Goal: Information Seeking & Learning: Learn about a topic

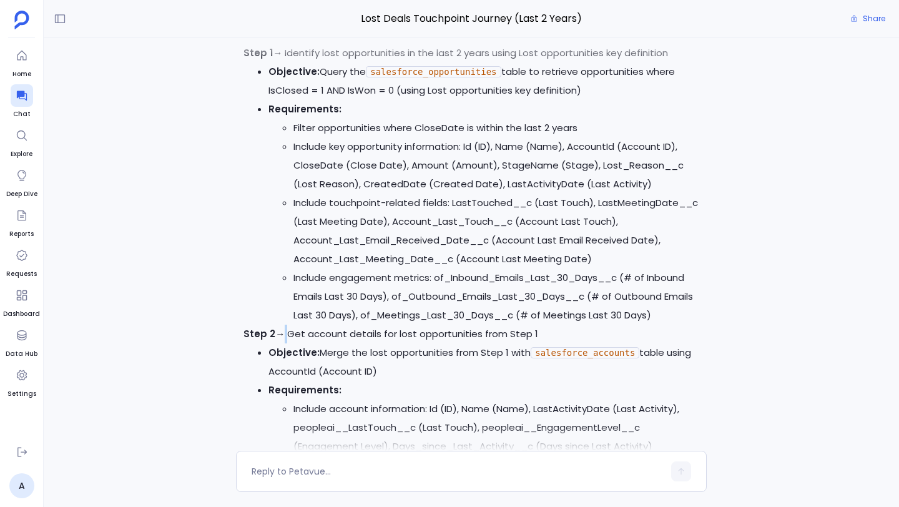
scroll to position [-7512, 0]
drag, startPoint x: 285, startPoint y: 132, endPoint x: 682, endPoint y: 131, distance: 396.5
click at [682, 62] on p "Step 1 → Identify lost opportunities in the last 2 years using Lost opportuniti…" at bounding box center [472, 52] width 456 height 19
copy p "Identify lost opportunities in the last 2 years using Lost opportunities key de…"
click at [334, 99] on li "Objective: Query the salesforce_opportunities table to retrieve opportunities w…" at bounding box center [483, 80] width 431 height 37
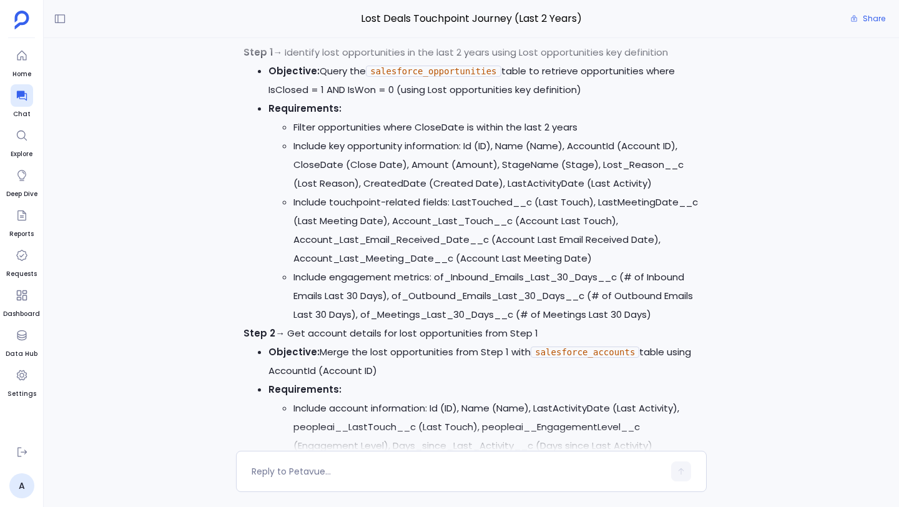
drag, startPoint x: 318, startPoint y: 154, endPoint x: 362, endPoint y: 155, distance: 43.7
click at [362, 99] on li "Objective: Query the salesforce_opportunities table to retrieve opportunities w…" at bounding box center [483, 80] width 431 height 37
copy li "Query the"
click at [265, 152] on ul "Objective: Query the salesforce_opportunities table to retrieve opportunities w…" at bounding box center [472, 193] width 456 height 262
drag, startPoint x: 269, startPoint y: 154, endPoint x: 364, endPoint y: 157, distance: 95.0
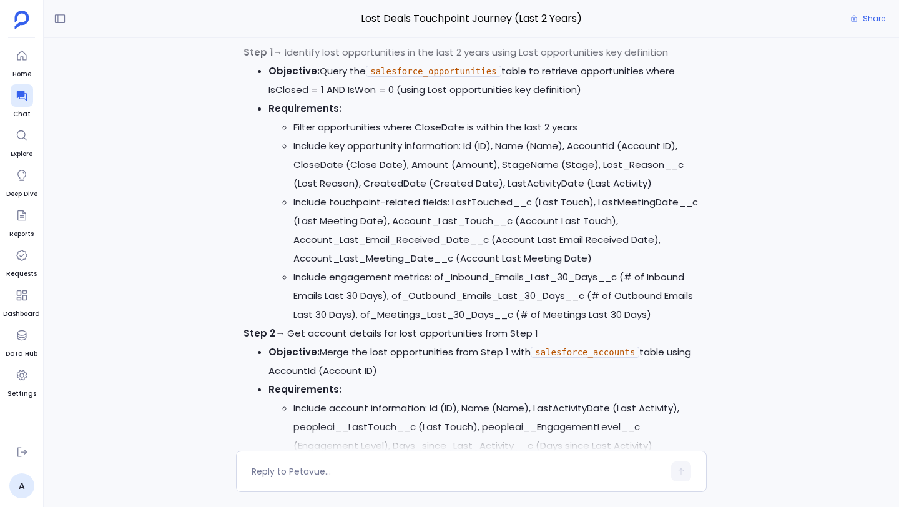
click at [364, 99] on li "Objective: Query the salesforce_opportunities table to retrieve opportunities w…" at bounding box center [483, 80] width 431 height 37
copy li "Objective: Query the"
drag, startPoint x: 506, startPoint y: 153, endPoint x: 611, endPoint y: 179, distance: 108.6
click at [611, 99] on li "Objective: Query the salesforce_opportunities table to retrieve opportunities w…" at bounding box center [483, 80] width 431 height 37
copy li "table to retrieve opportunities where IsClosed = 1 AND IsWon = 0 (using Lost op…"
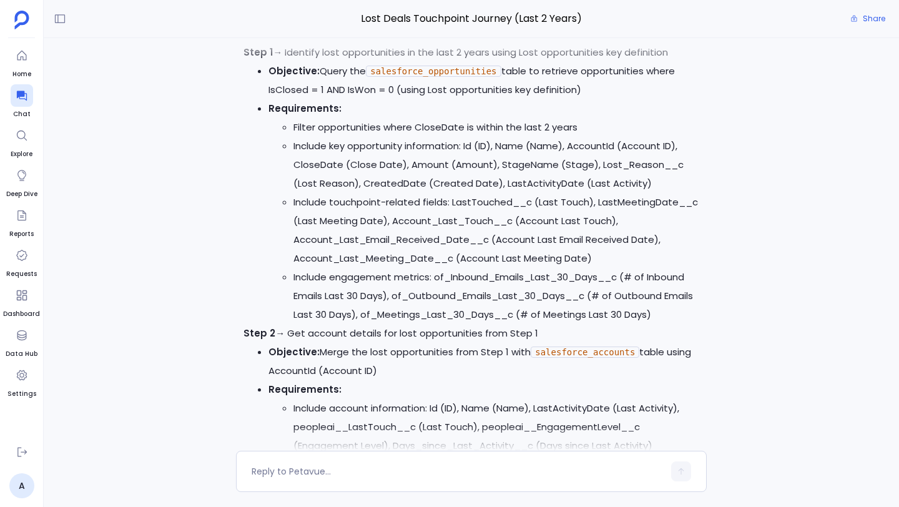
click at [288, 115] on strong "Requirements:" at bounding box center [304, 108] width 73 height 13
copy li "Requirements:"
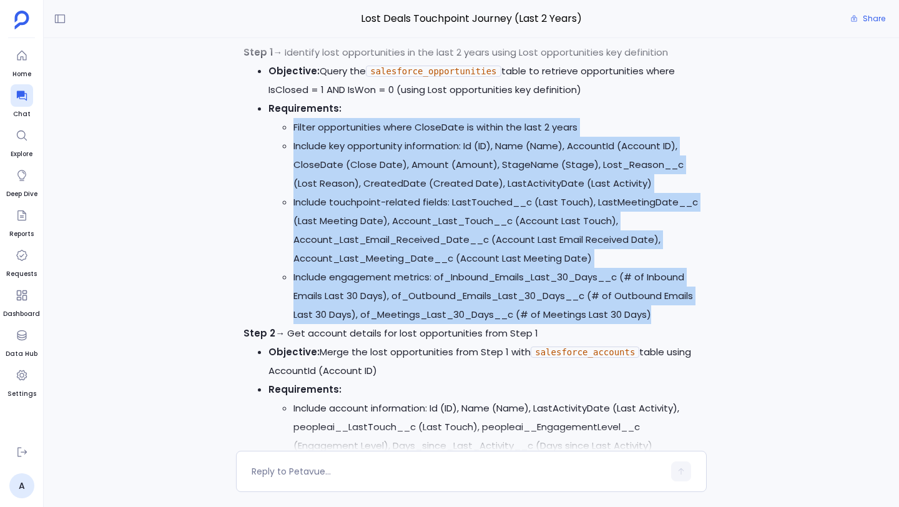
drag, startPoint x: 293, startPoint y: 210, endPoint x: 654, endPoint y: 397, distance: 406.6
click at [654, 324] on ul "Filter opportunities where CloseDate is within the last 2 years Include key opp…" at bounding box center [483, 221] width 431 height 206
copy div "Filter opportunities where CloseDate is within the last 2 years Include key opp…"
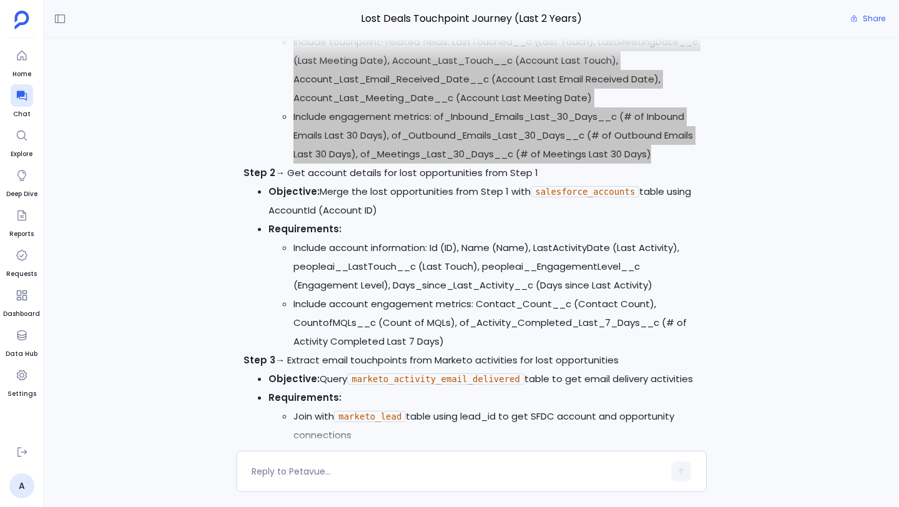
scroll to position [-7341, 0]
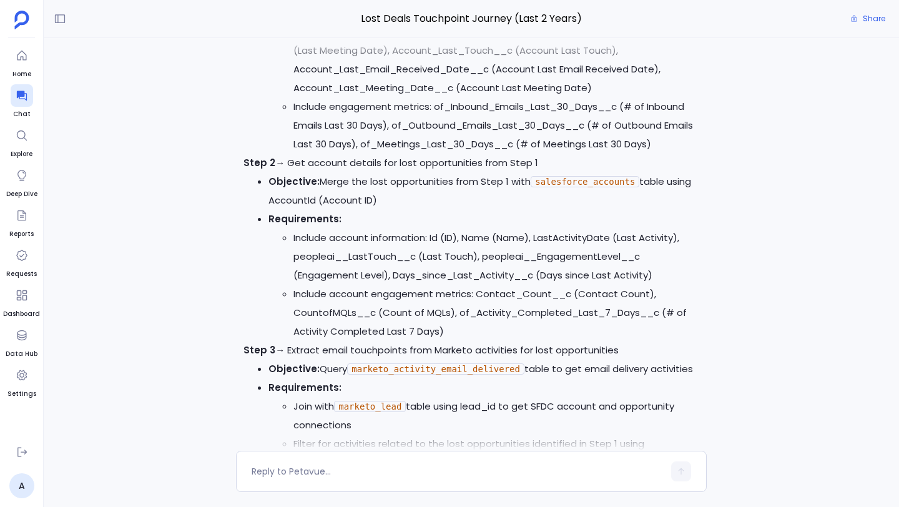
click at [301, 172] on p "Step 2 → Get account details for lost opportunities from Step 1" at bounding box center [472, 163] width 456 height 19
drag, startPoint x: 289, startPoint y: 245, endPoint x: 531, endPoint y: 244, distance: 241.7
click at [531, 172] on p "Step 2 → Get account details for lost opportunities from Step 1" at bounding box center [472, 163] width 456 height 19
copy p "Get account details for lost opportunities from Step 1"
click at [319, 210] on li "Objective: Merge the lost opportunities from Step 1 with salesforce_accounts ta…" at bounding box center [483, 190] width 431 height 37
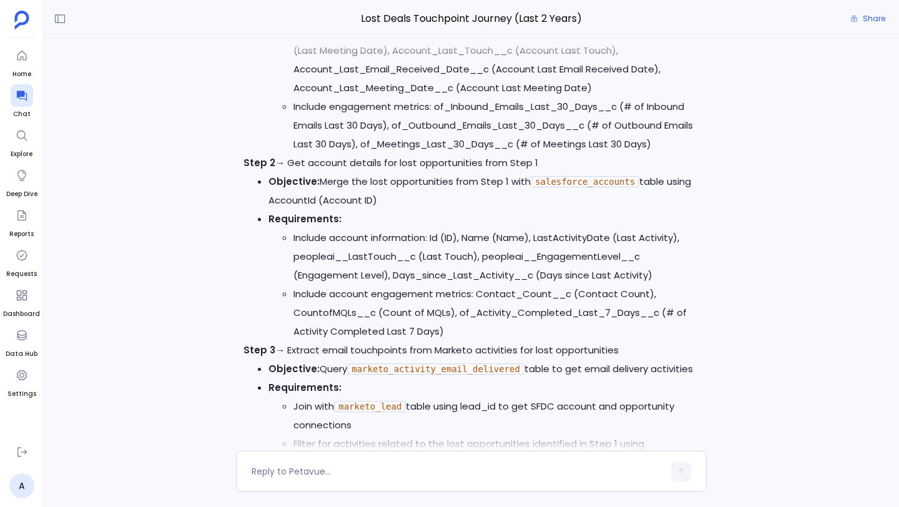
drag, startPoint x: 321, startPoint y: 262, endPoint x: 424, endPoint y: 285, distance: 105.6
click at [424, 210] on li "Objective: Merge the lost opportunities from Step 1 with salesforce_accounts ta…" at bounding box center [483, 190] width 431 height 37
copy li "Merge the lost opportunities from Step 1 with salesforce_accounts table using A…"
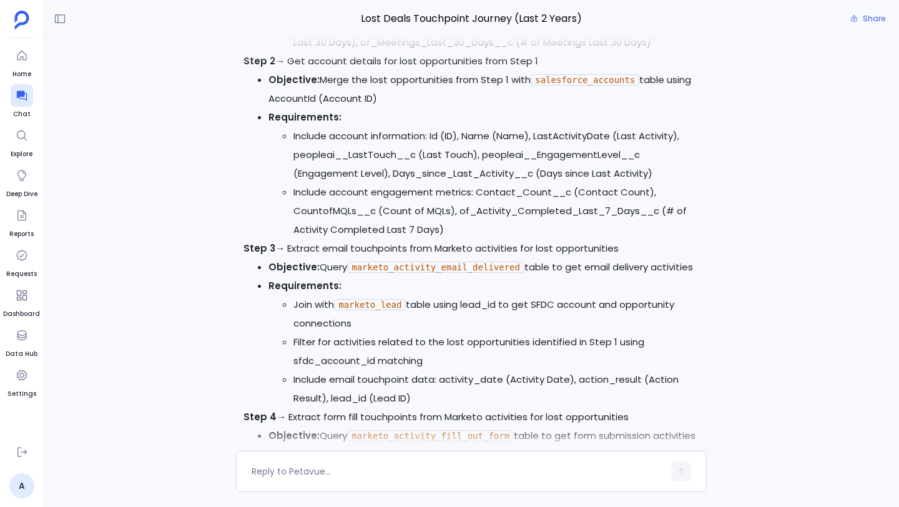
scroll to position [-7231, 0]
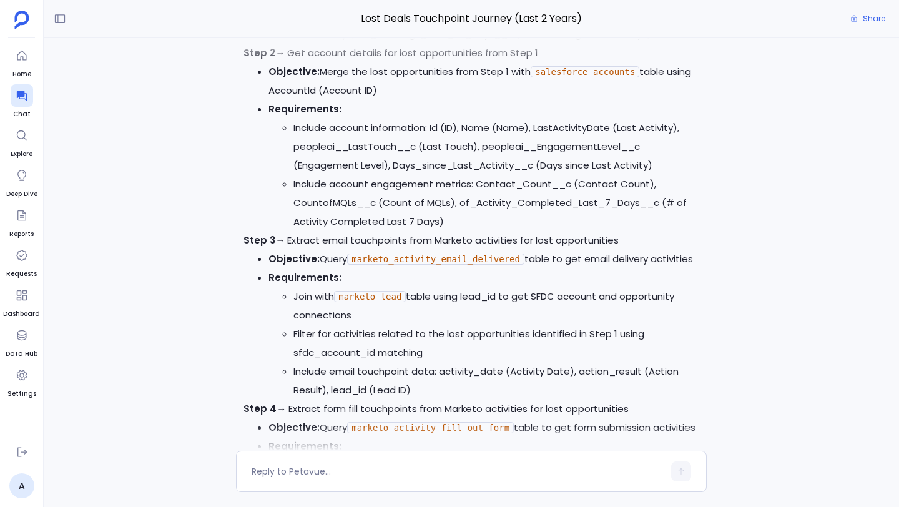
click at [356, 175] on li "Include account information: Id (ID), Name (Name), LastActivityDate (Last Activ…" at bounding box center [496, 147] width 406 height 56
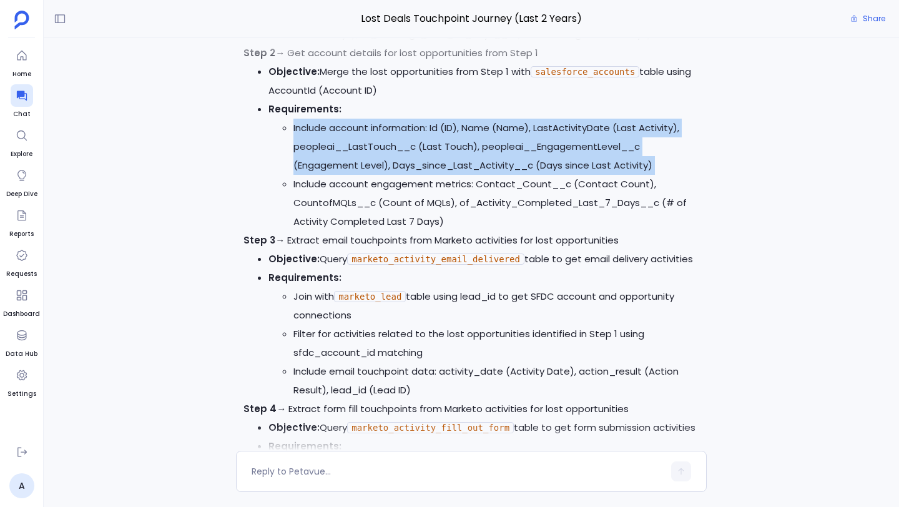
click at [356, 175] on li "Include account information: Id (ID), Name (Name), LastActivityDate (Last Activ…" at bounding box center [496, 147] width 406 height 56
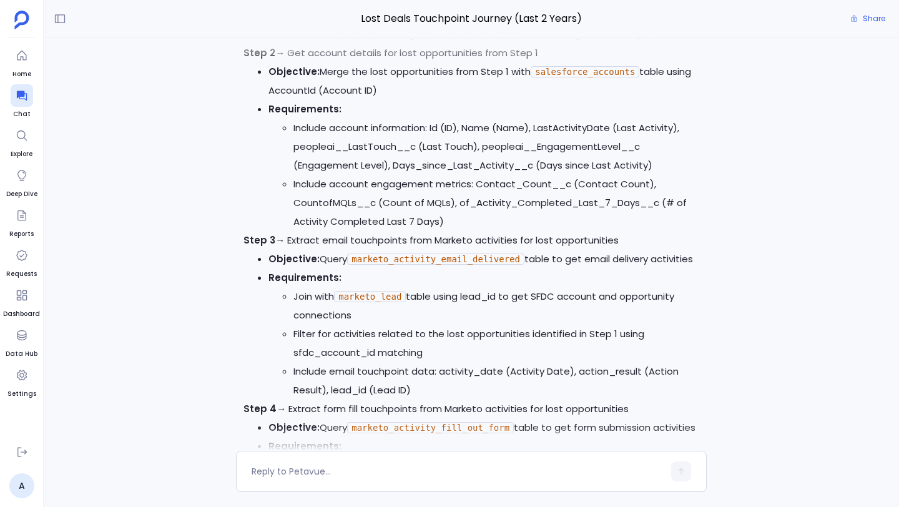
click at [356, 175] on li "Include account information: Id (ID), Name (Name), LastActivityDate (Last Activ…" at bounding box center [496, 147] width 406 height 56
drag, startPoint x: 295, startPoint y: 207, endPoint x: 462, endPoint y: 296, distance: 189.4
click at [462, 231] on ul "Include account information: Id (ID), Name (Name), LastActivityDate (Last Activ…" at bounding box center [483, 175] width 431 height 112
click at [396, 231] on li "Include account engagement metrics: Contact_Count__c (Contact Count), CountofMQ…" at bounding box center [496, 203] width 406 height 56
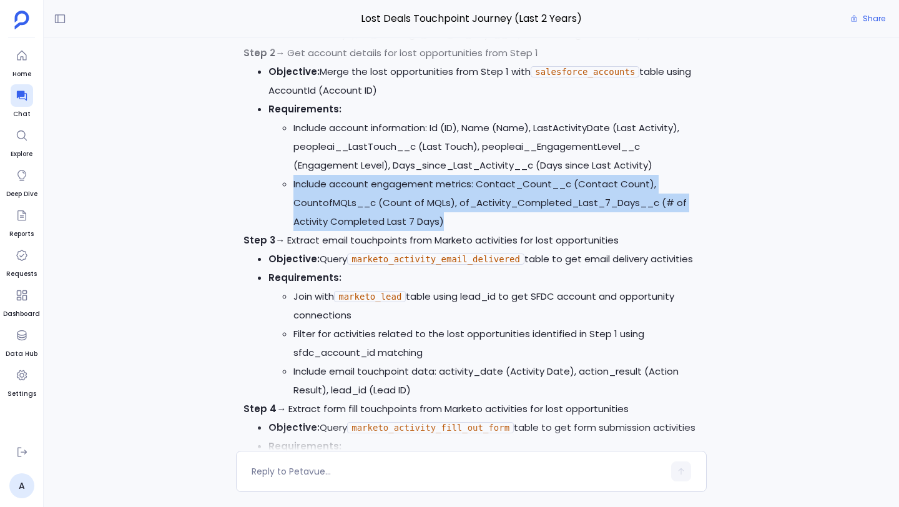
click at [396, 231] on li "Include account engagement metrics: Contact_Count__c (Contact Count), CountofMQ…" at bounding box center [496, 203] width 406 height 56
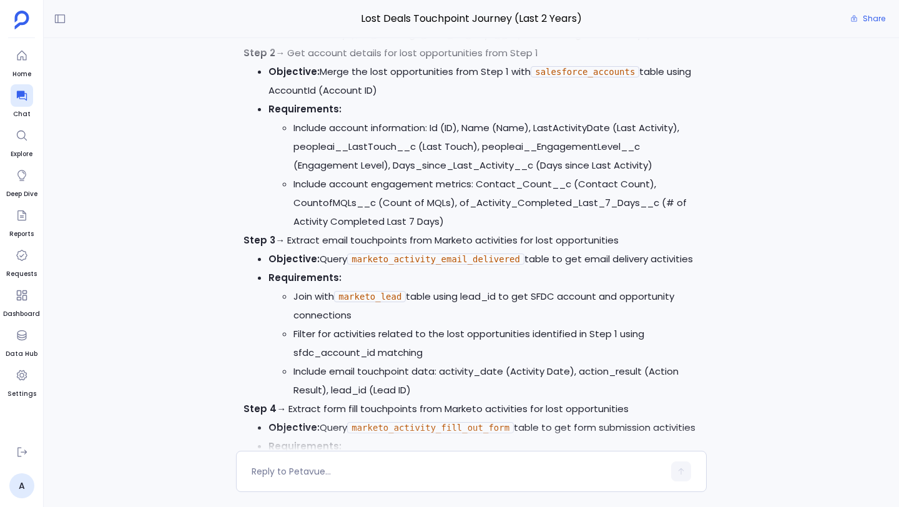
click at [467, 231] on li "Include account engagement metrics: Contact_Count__c (Contact Count), CountofMQ…" at bounding box center [496, 203] width 406 height 56
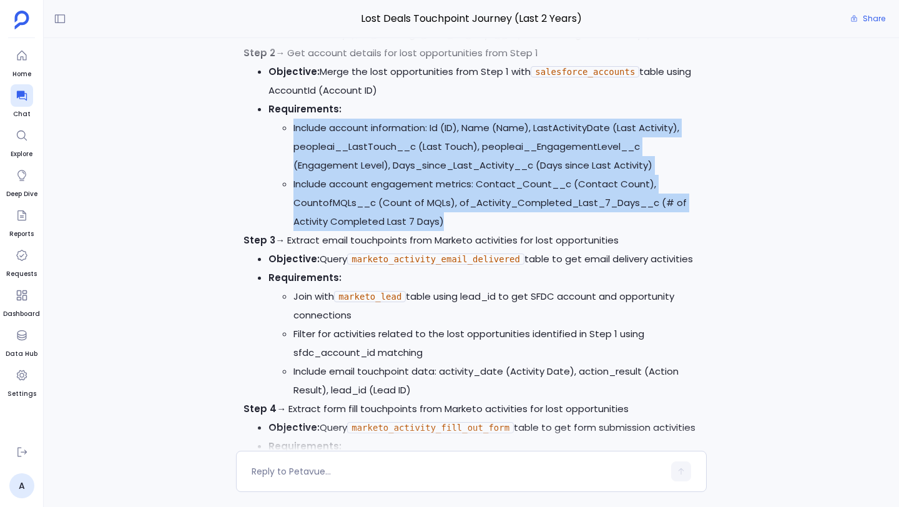
drag, startPoint x: 460, startPoint y: 307, endPoint x: 296, endPoint y: 209, distance: 190.7
click at [296, 209] on ul "Include account information: Id (ID), Name (Name), LastActivityDate (Last Activ…" at bounding box center [483, 175] width 431 height 112
copy div "Include account information: Id (ID), Name (Name), LastActivityDate (Last Activ…"
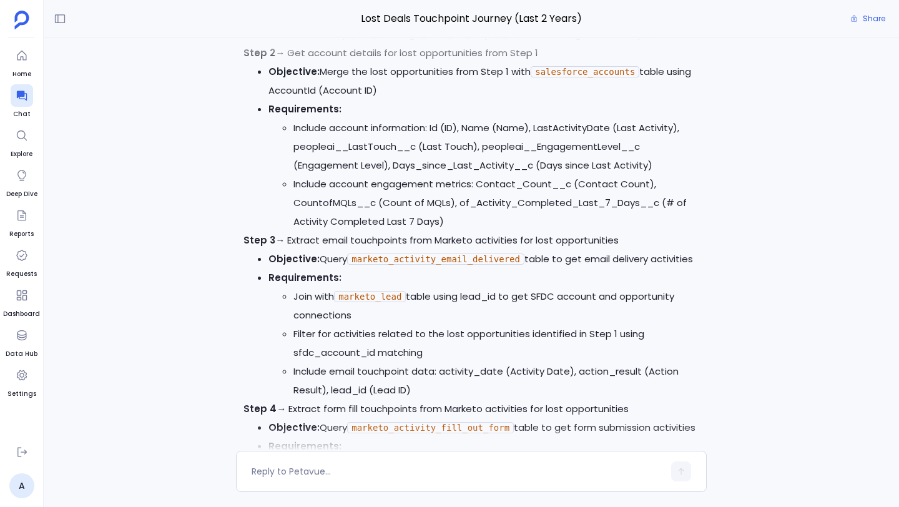
click at [319, 250] on p "Step 3 → Extract email touchpoints from Marketo activities for lost opportuniti…" at bounding box center [472, 240] width 456 height 19
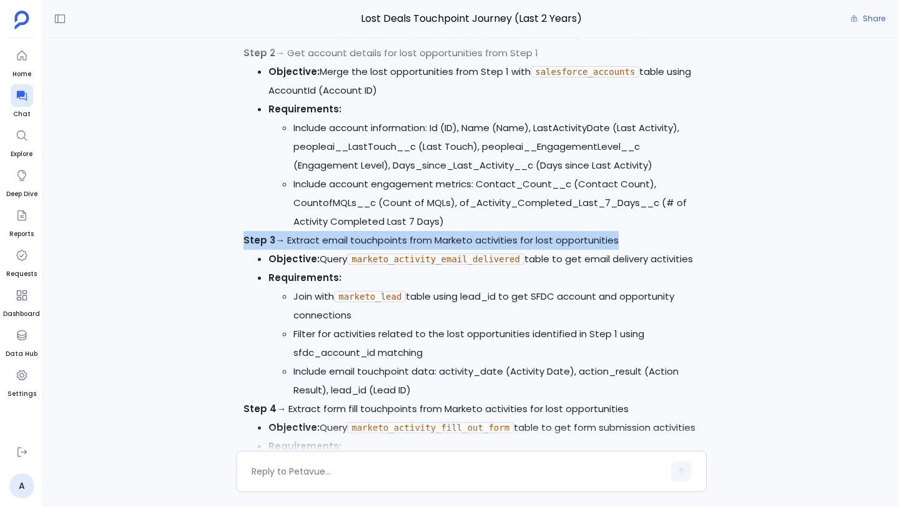
click at [319, 250] on p "Step 3 → Extract email touchpoints from Marketo activities for lost opportuniti…" at bounding box center [472, 240] width 456 height 19
click at [321, 250] on p "Step 3 → Extract email touchpoints from Marketo activities for lost opportuniti…" at bounding box center [472, 240] width 456 height 19
drag, startPoint x: 287, startPoint y: 325, endPoint x: 679, endPoint y: 315, distance: 392.9
click at [679, 250] on p "Step 3 → Extract email touchpoints from Marketo activities for lost opportuniti…" at bounding box center [472, 240] width 456 height 19
copy p "Extract email touchpoints from Marketo activities for lost opportunities"
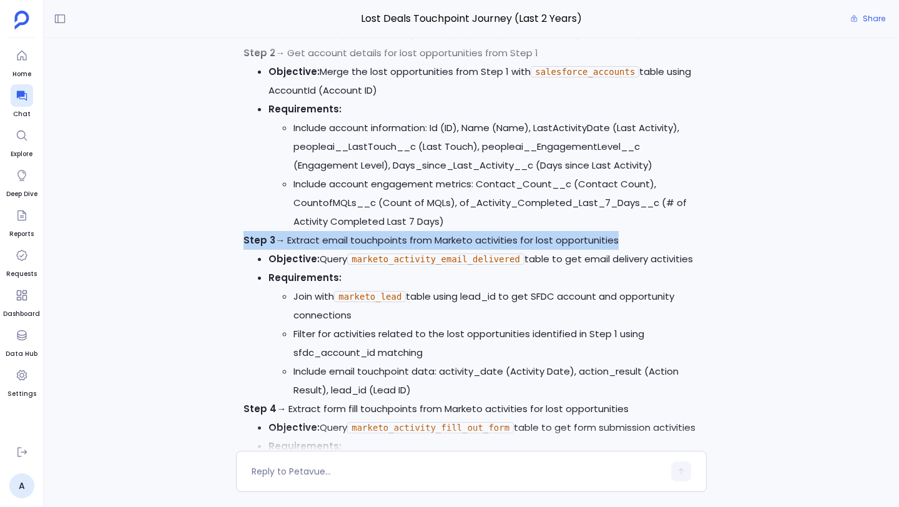
click at [314, 265] on strong "Objective:" at bounding box center [293, 258] width 51 height 13
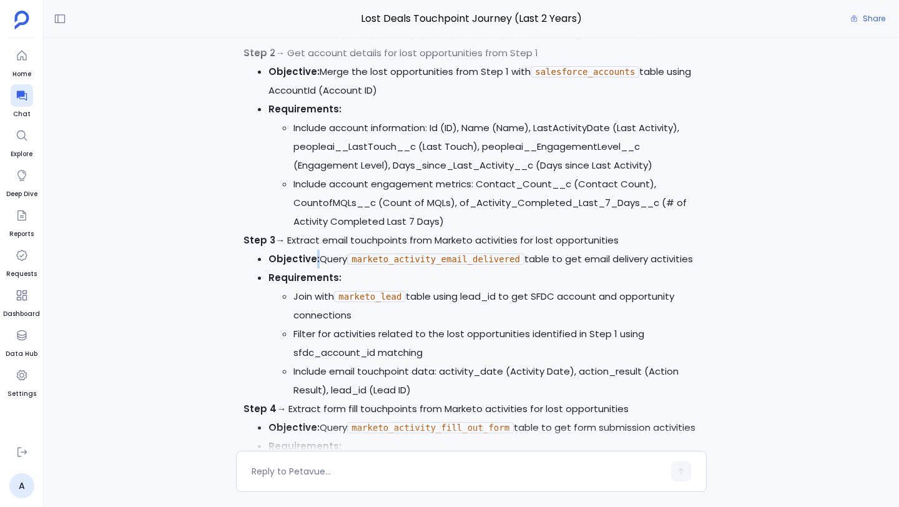
click at [314, 265] on strong "Objective:" at bounding box center [293, 258] width 51 height 13
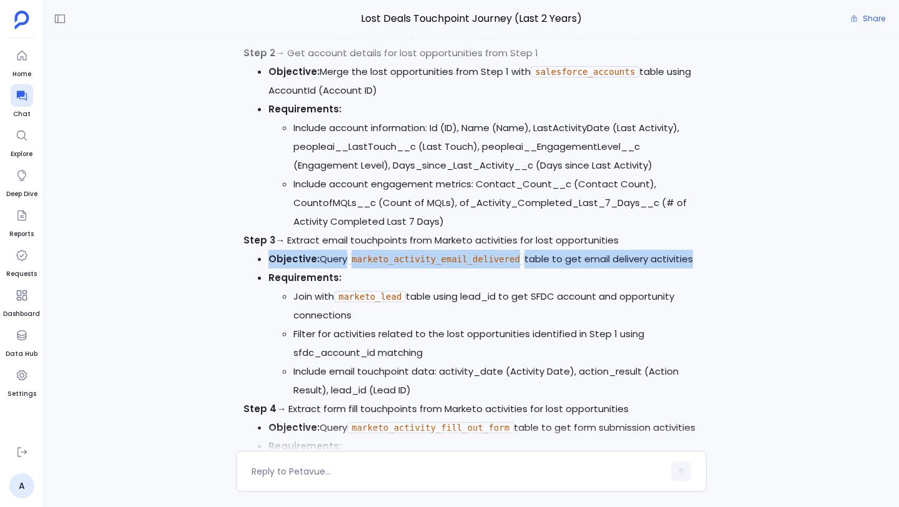
click at [314, 265] on strong "Objective:" at bounding box center [293, 258] width 51 height 13
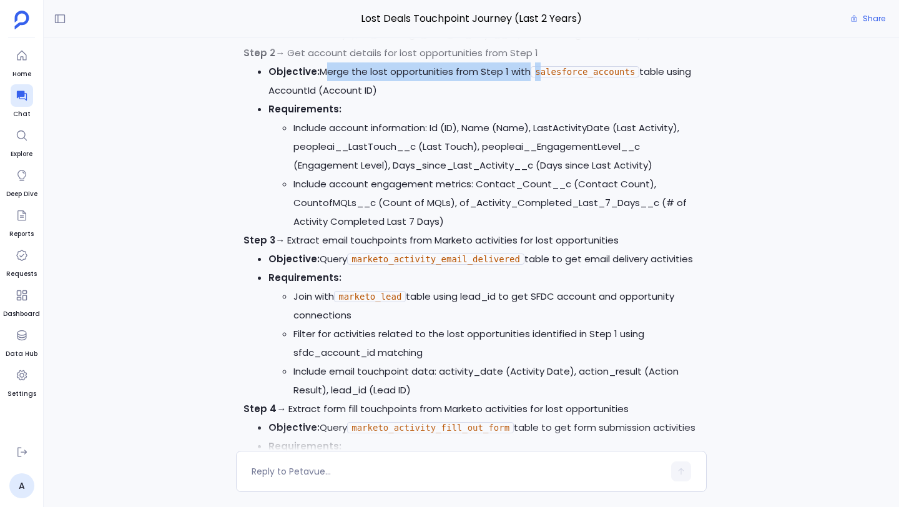
drag, startPoint x: 320, startPoint y: 153, endPoint x: 539, endPoint y: 162, distance: 218.7
click at [539, 100] on li "Objective: Merge the lost opportunities from Step 1 with salesforce_accounts ta…" at bounding box center [483, 80] width 431 height 37
click at [325, 250] on p "Step 3 → Extract email touchpoints from Marketo activities for lost opportuniti…" at bounding box center [472, 240] width 456 height 19
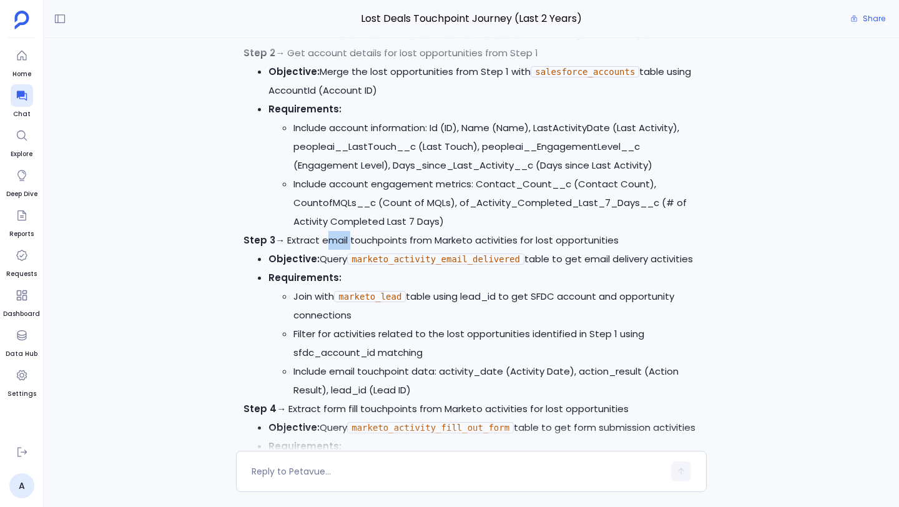
click at [325, 250] on p "Step 3 → Extract email touchpoints from Marketo activities for lost opportuniti…" at bounding box center [472, 240] width 456 height 19
click at [285, 250] on p "Step 3 → Extract email touchpoints from Marketo activities for lost opportuniti…" at bounding box center [472, 240] width 456 height 19
drag, startPoint x: 288, startPoint y: 324, endPoint x: 639, endPoint y: 322, distance: 350.9
click at [639, 250] on p "Step 3 → Extract email touchpoints from Marketo activities for lost opportuniti…" at bounding box center [472, 240] width 456 height 19
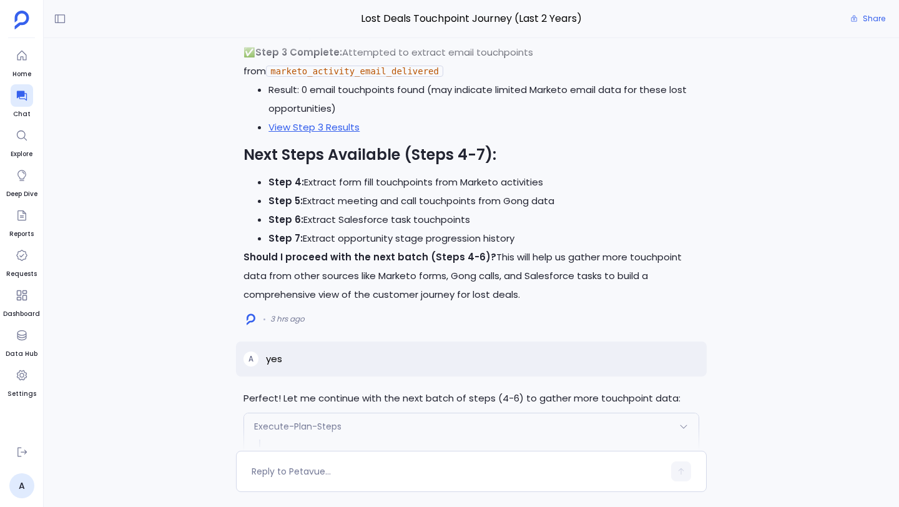
scroll to position [-5309, 0]
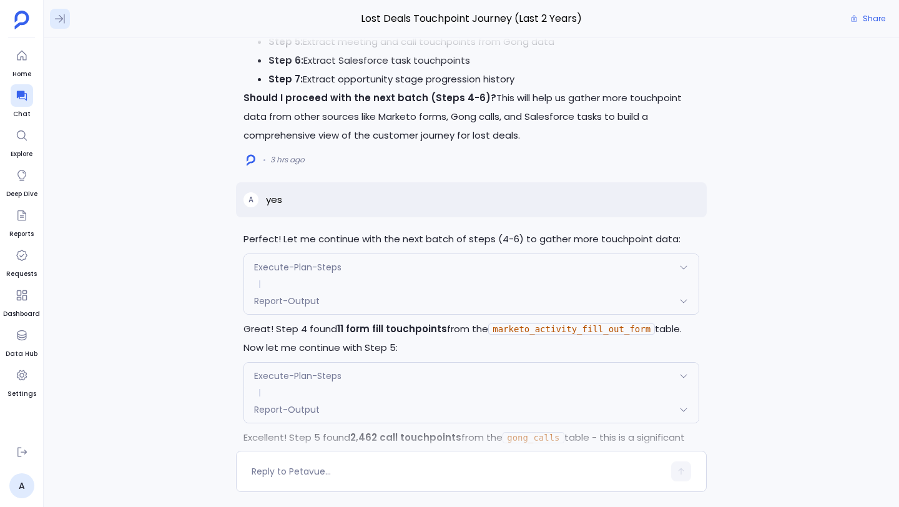
click at [61, 18] on icon at bounding box center [60, 18] width 10 height 9
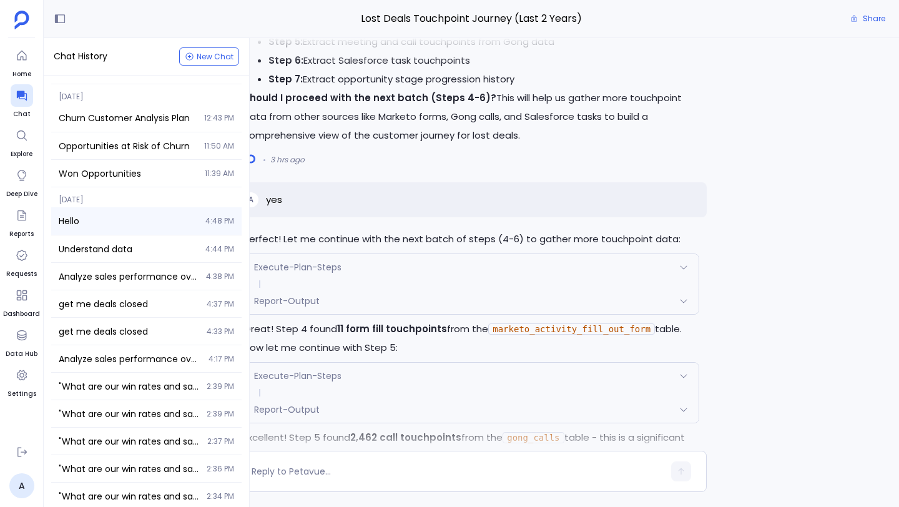
scroll to position [0, 0]
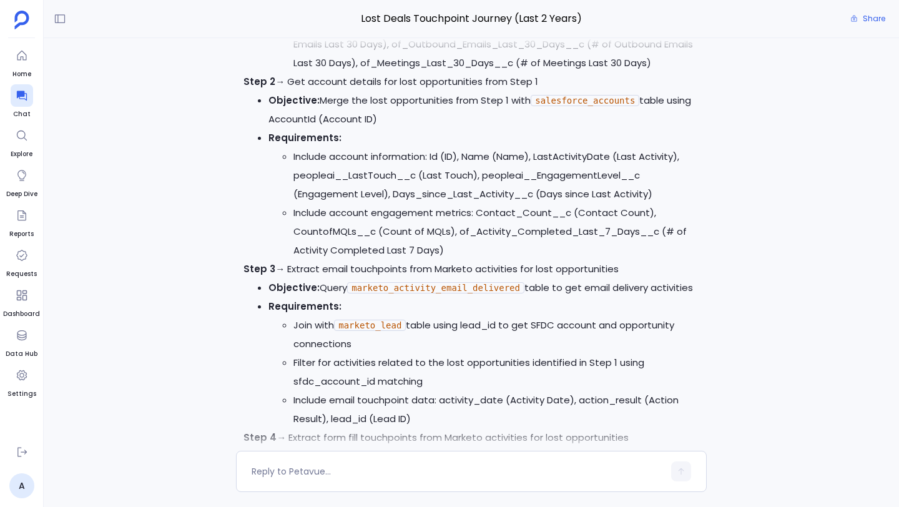
scroll to position [-7257, 0]
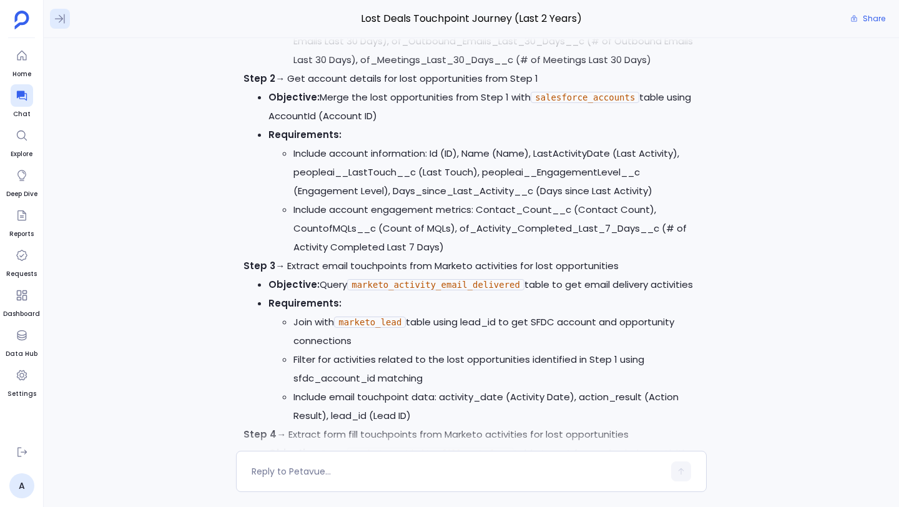
click at [59, 22] on icon at bounding box center [60, 18] width 10 height 9
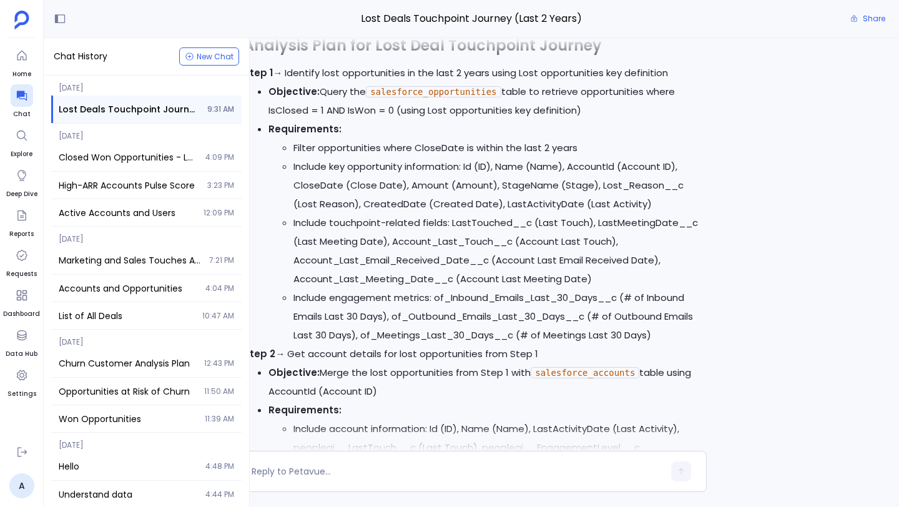
scroll to position [-7509, 0]
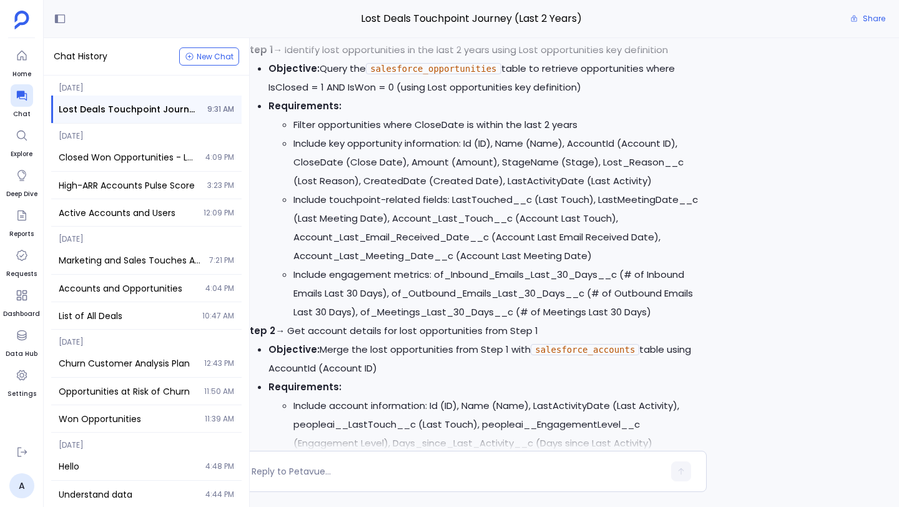
click at [401, 190] on li "Include key opportunity information: Id (ID), Name (Name), AccountId (Account I…" at bounding box center [496, 162] width 406 height 56
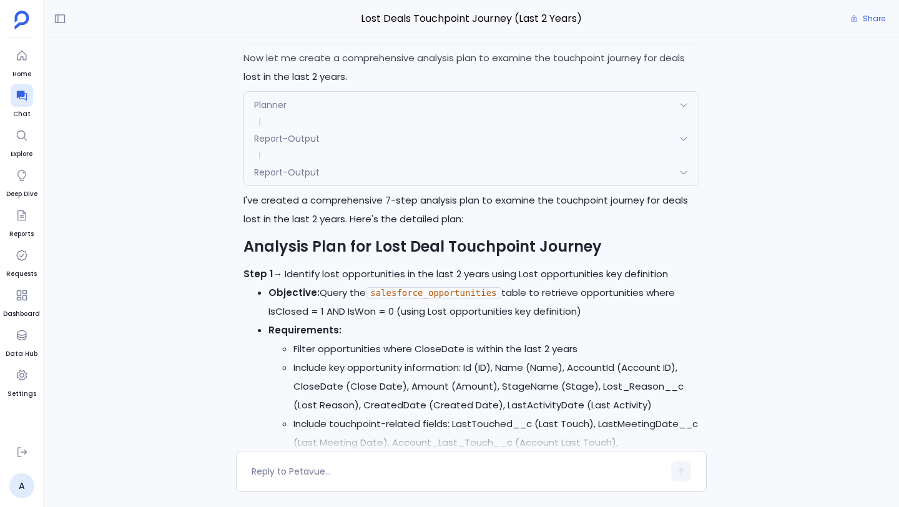
scroll to position [-7787, 0]
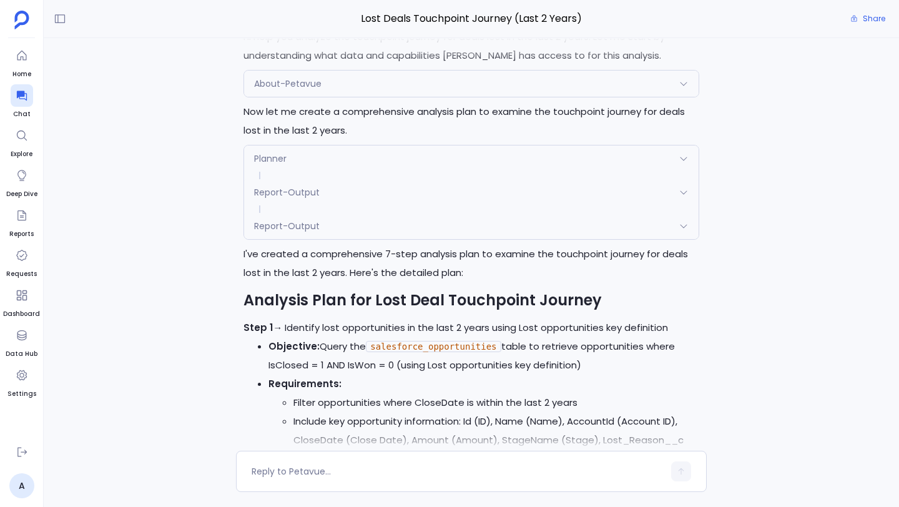
click at [54, 14] on icon at bounding box center [60, 18] width 12 height 12
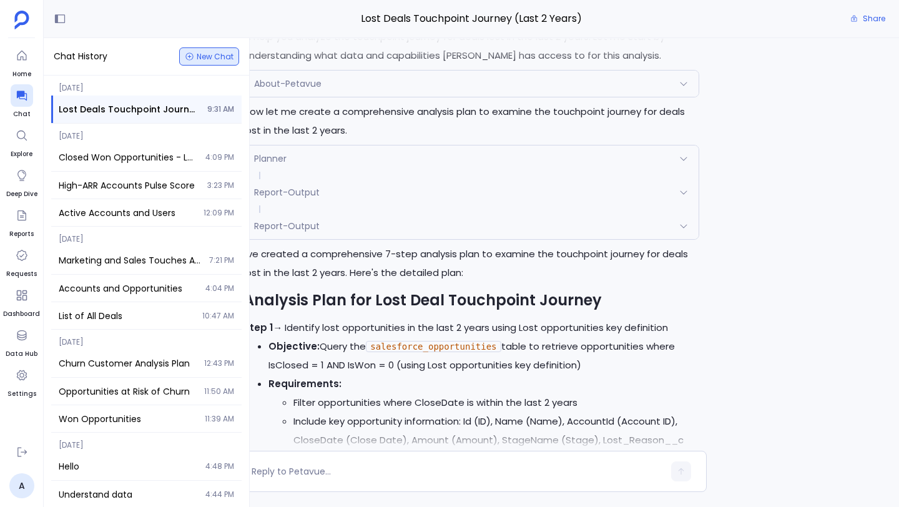
click at [201, 54] on span "New Chat" at bounding box center [215, 56] width 37 height 7
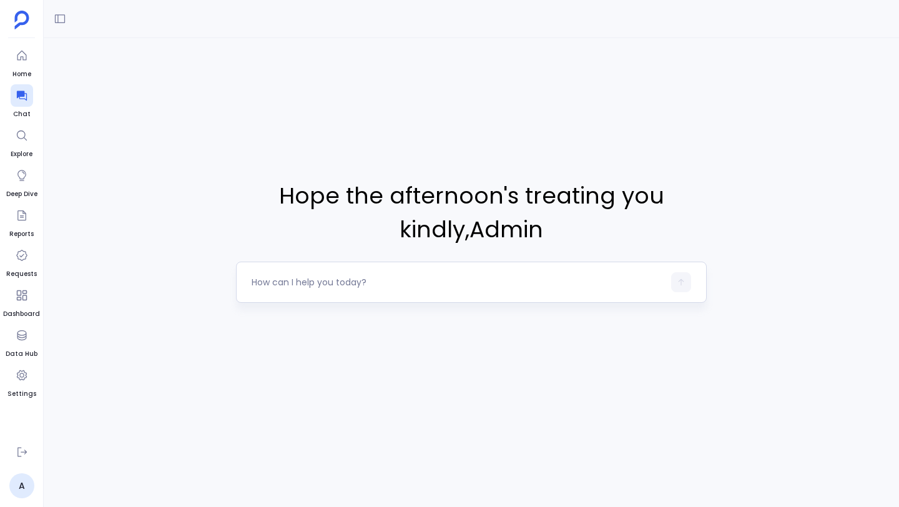
click at [305, 275] on div at bounding box center [458, 282] width 412 height 20
click at [302, 283] on textarea at bounding box center [458, 282] width 412 height 12
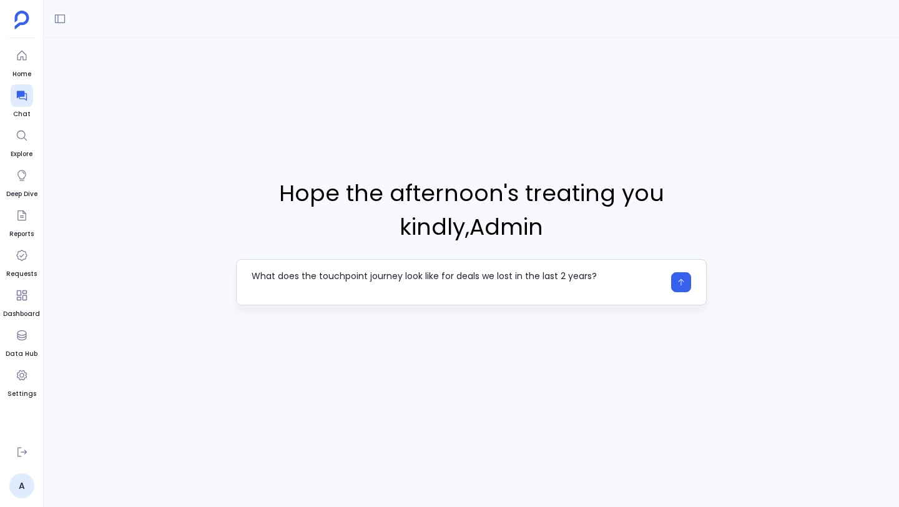
type textarea "What does the touchpoint journey look like for deals we lost in the last 2 year…"
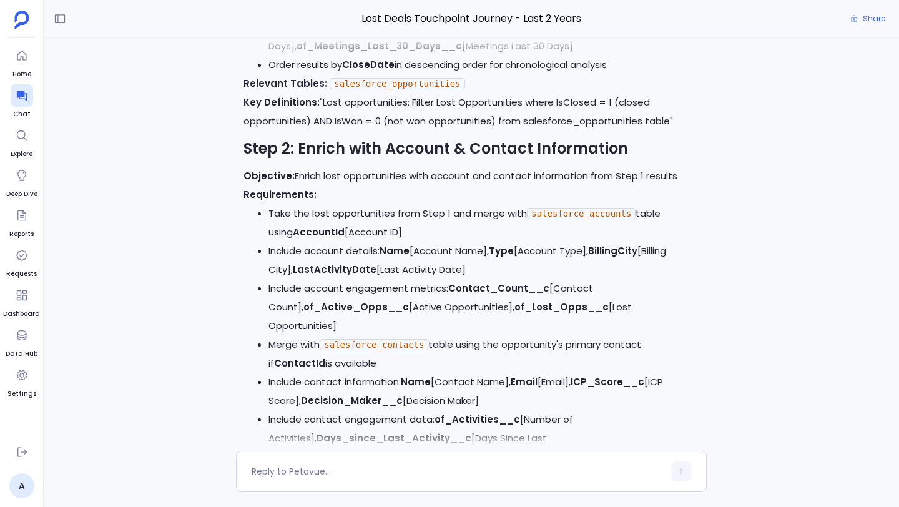
scroll to position [-535, 0]
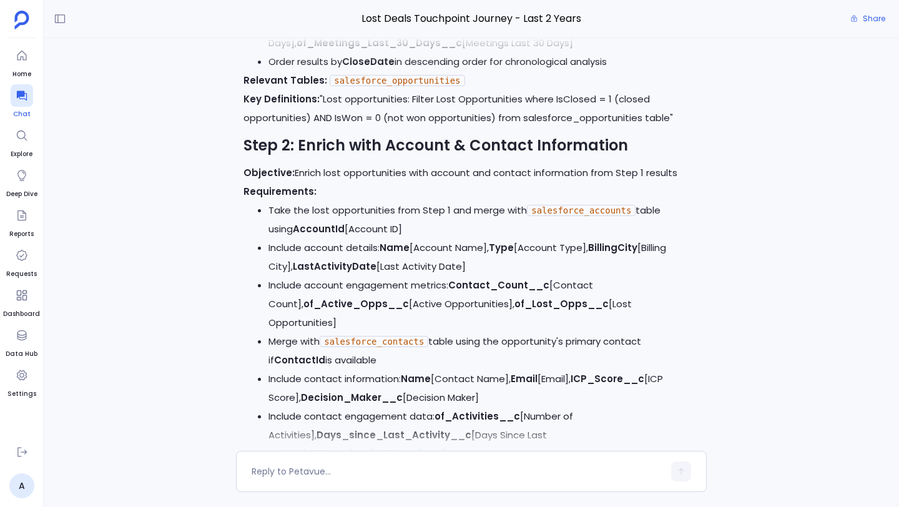
click at [25, 104] on div at bounding box center [22, 95] width 22 height 22
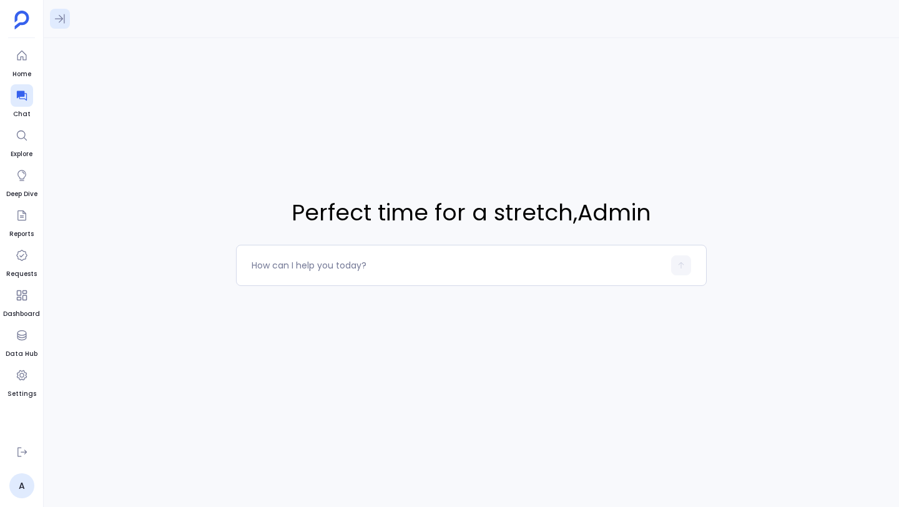
click at [61, 17] on icon at bounding box center [60, 18] width 10 height 9
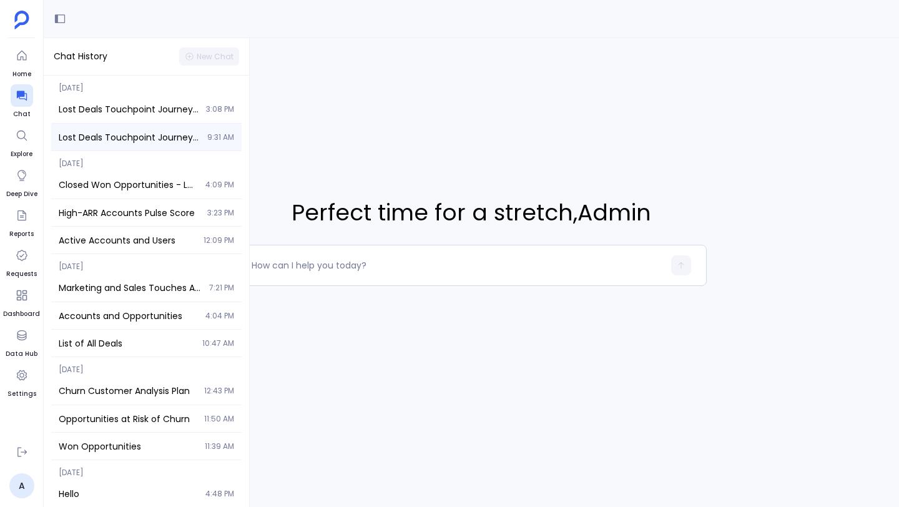
click at [121, 132] on span "Lost Deals Touchpoint Journey (Last 2 Years)" at bounding box center [129, 137] width 141 height 12
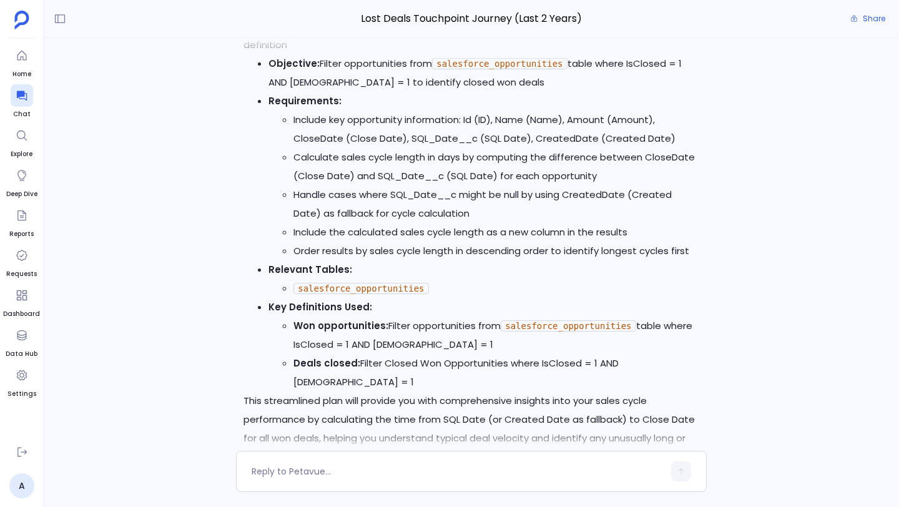
scroll to position [-1818, 0]
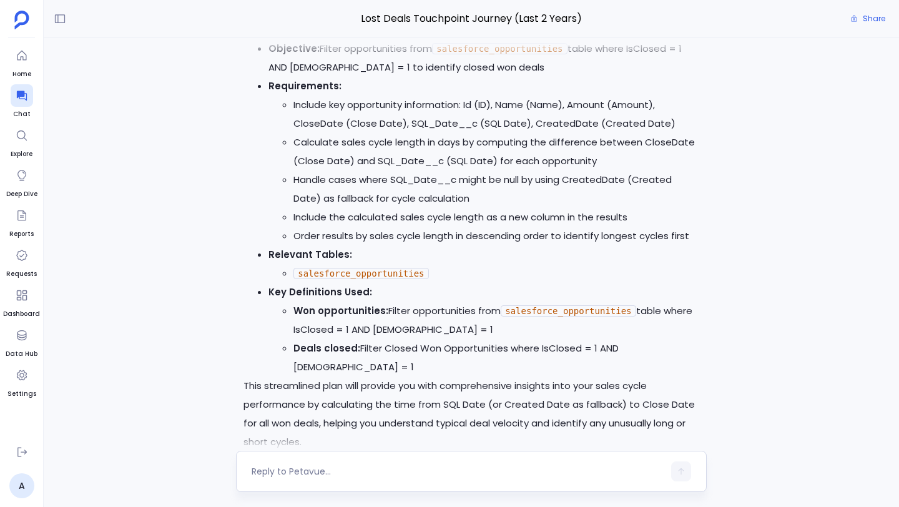
click at [299, 462] on div at bounding box center [458, 471] width 412 height 20
click at [284, 469] on textarea at bounding box center [458, 471] width 412 height 12
click at [516, 471] on textarea "in the lost analysis report above don't use id columns in fianl output" at bounding box center [458, 471] width 412 height 12
drag, startPoint x: 517, startPoint y: 472, endPoint x: 547, endPoint y: 475, distance: 30.1
click at [547, 475] on textarea "in the lost analysis report above don't use id columns in final output" at bounding box center [458, 471] width 412 height 12
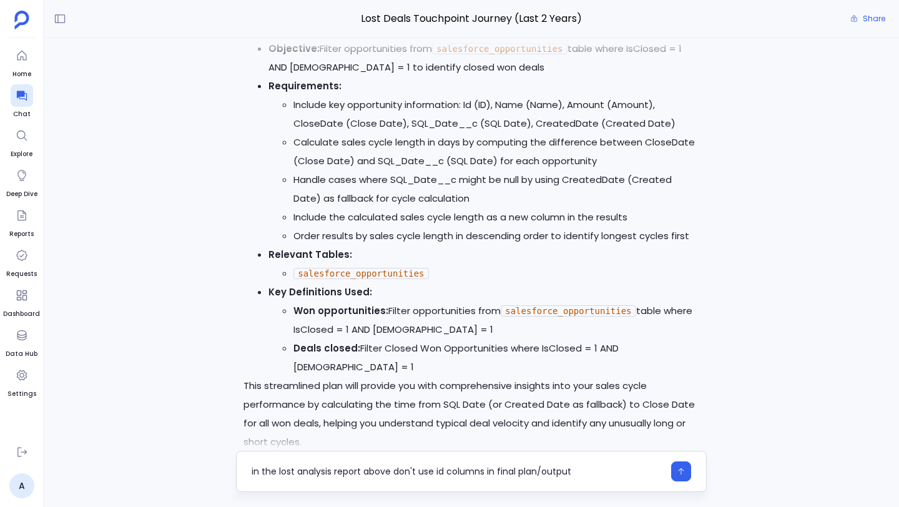
type textarea "in the lost analysis report above don't use id columns in final plan/output"
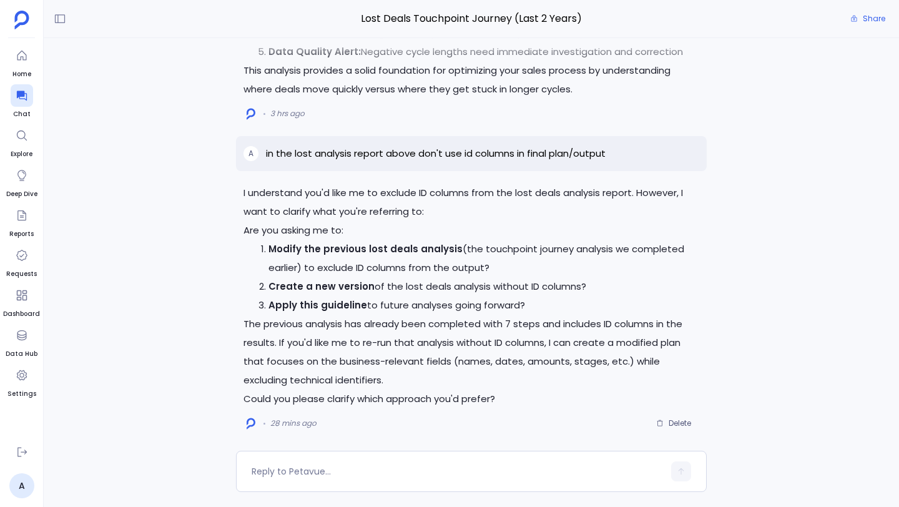
scroll to position [0, 0]
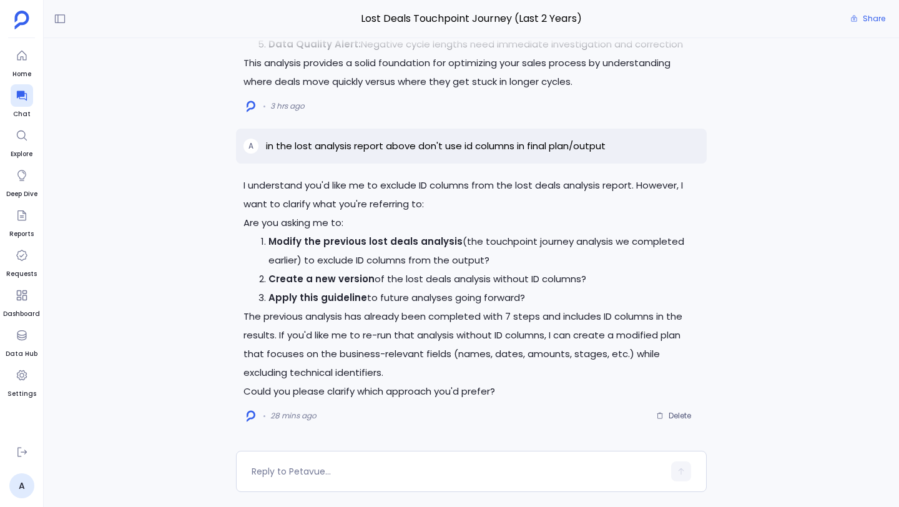
click at [269, 240] on strong "Modify the previous lost deals analysis" at bounding box center [365, 241] width 194 height 13
drag, startPoint x: 270, startPoint y: 242, endPoint x: 450, endPoint y: 244, distance: 180.5
click at [450, 244] on strong "Modify the previous lost deals analysis" at bounding box center [365, 241] width 194 height 13
click at [368, 473] on textarea at bounding box center [458, 471] width 412 height 12
type textarea "Modify the previous lost deals analysis"
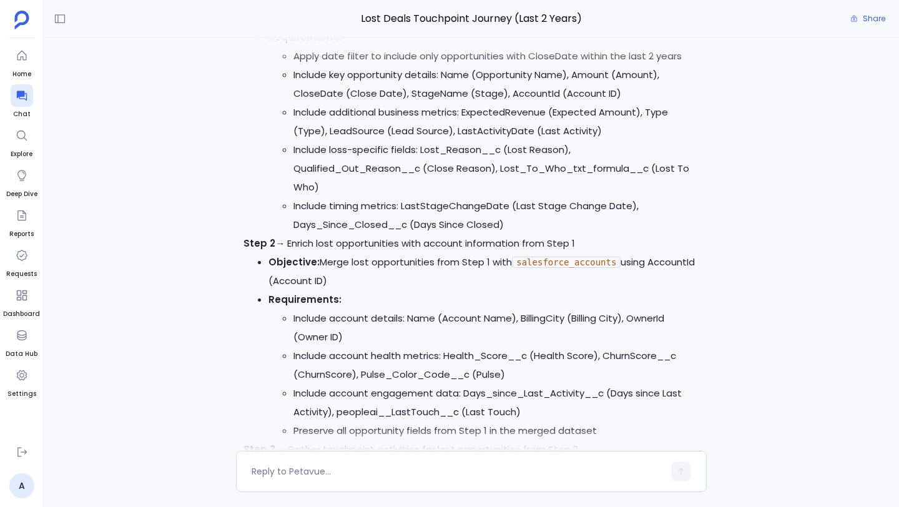
scroll to position [-879, 0]
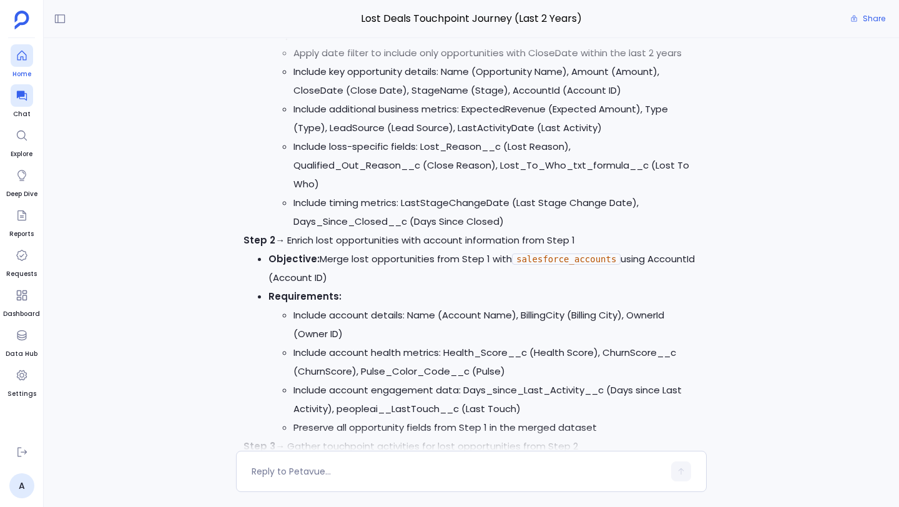
click at [25, 57] on icon at bounding box center [22, 55] width 12 height 12
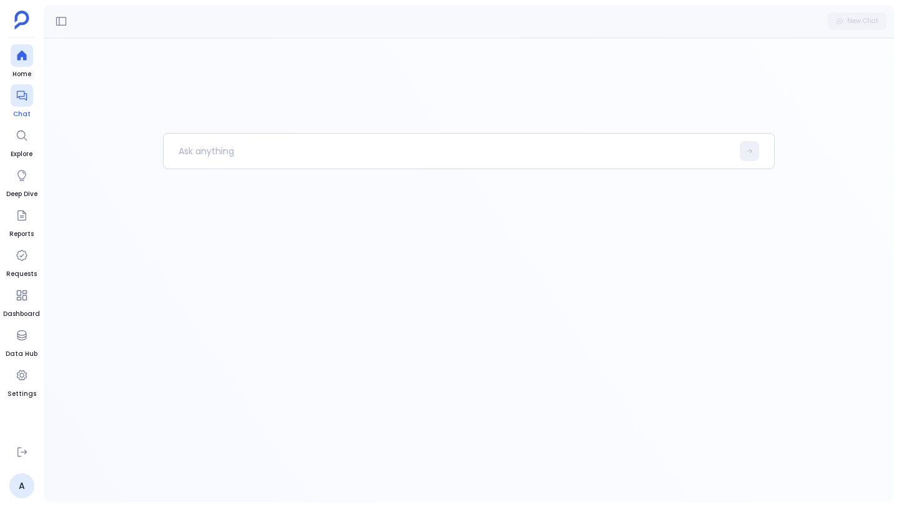
click at [17, 96] on icon at bounding box center [22, 95] width 12 height 12
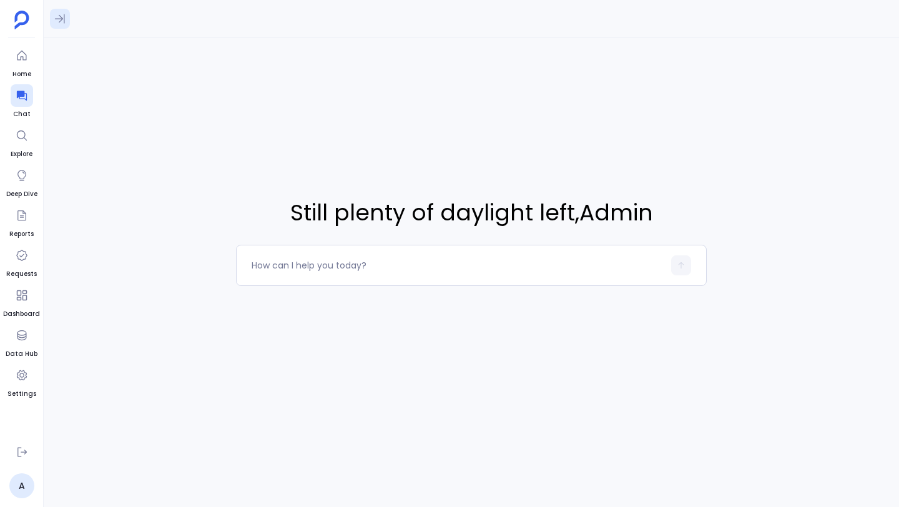
click at [62, 17] on icon at bounding box center [60, 18] width 12 height 12
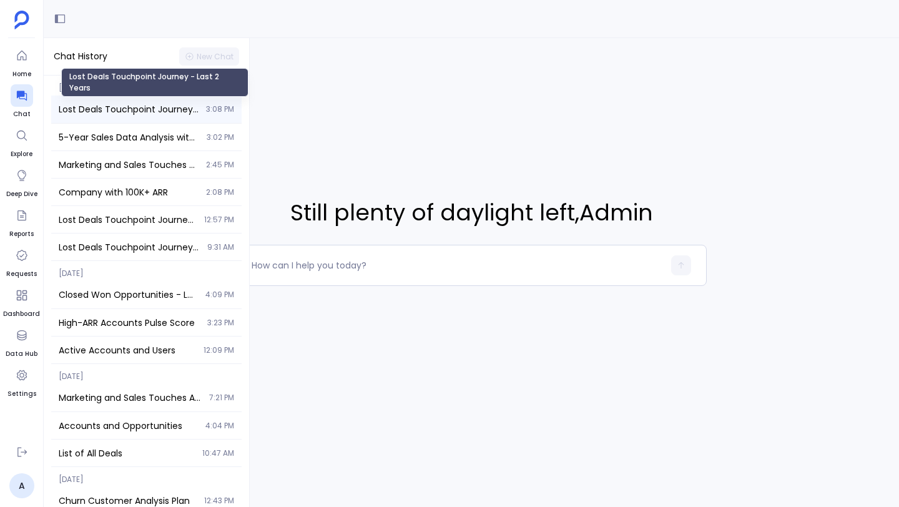
click at [134, 107] on span "Lost Deals Touchpoint Journey - Last 2 Years" at bounding box center [129, 109] width 140 height 12
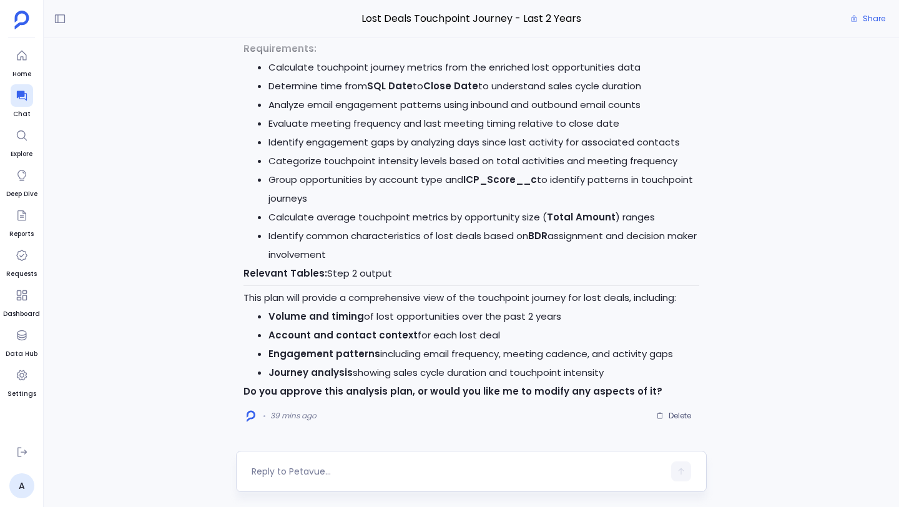
click at [296, 475] on textarea at bounding box center [458, 471] width 412 height 12
type textarea "remove id fields from output"
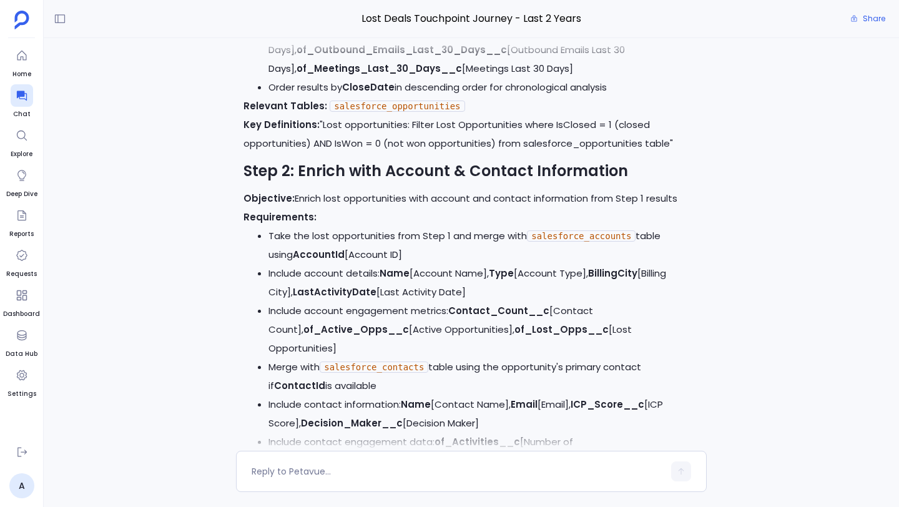
scroll to position [-441, 0]
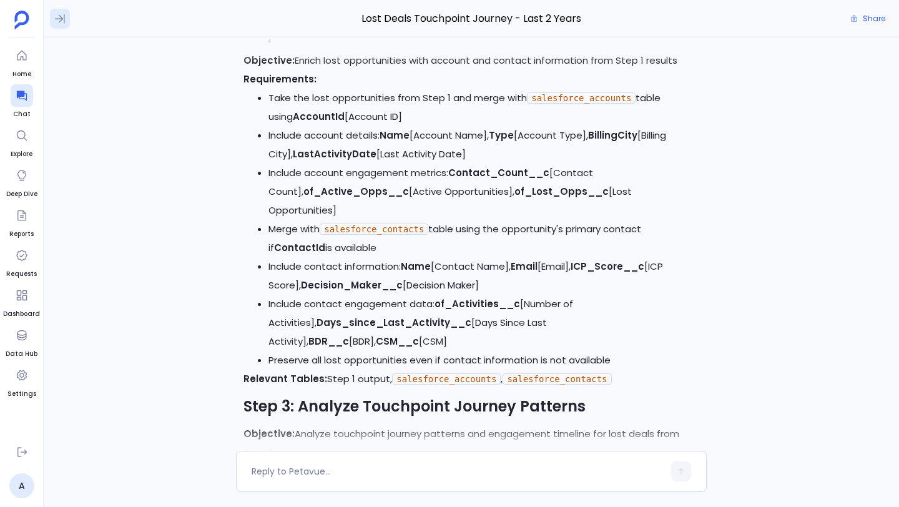
click at [60, 22] on icon at bounding box center [60, 18] width 12 height 12
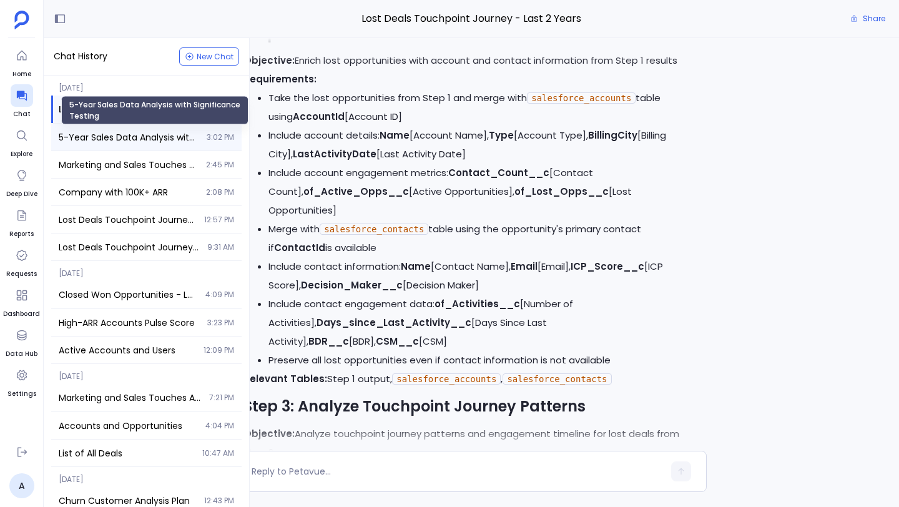
click at [92, 131] on span "5-Year Sales Data Analysis with Significance Testing" at bounding box center [129, 137] width 140 height 12
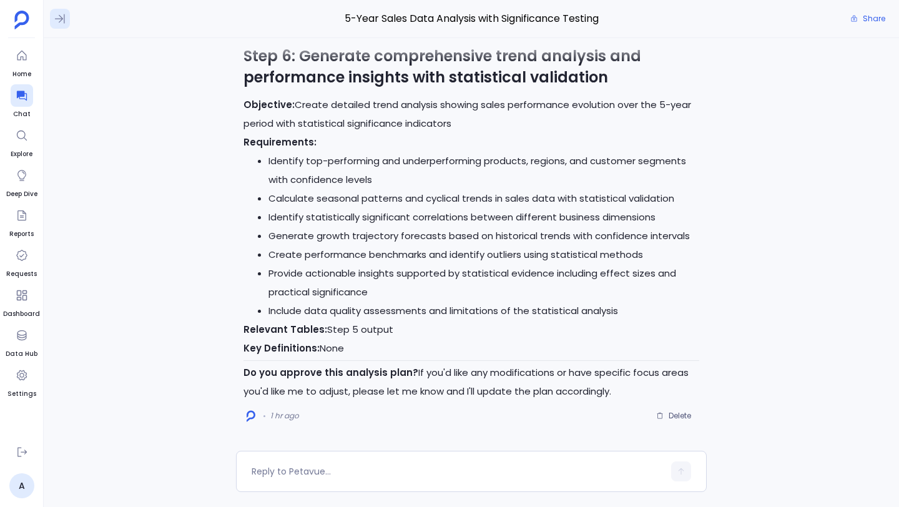
click at [57, 19] on icon at bounding box center [60, 18] width 12 height 12
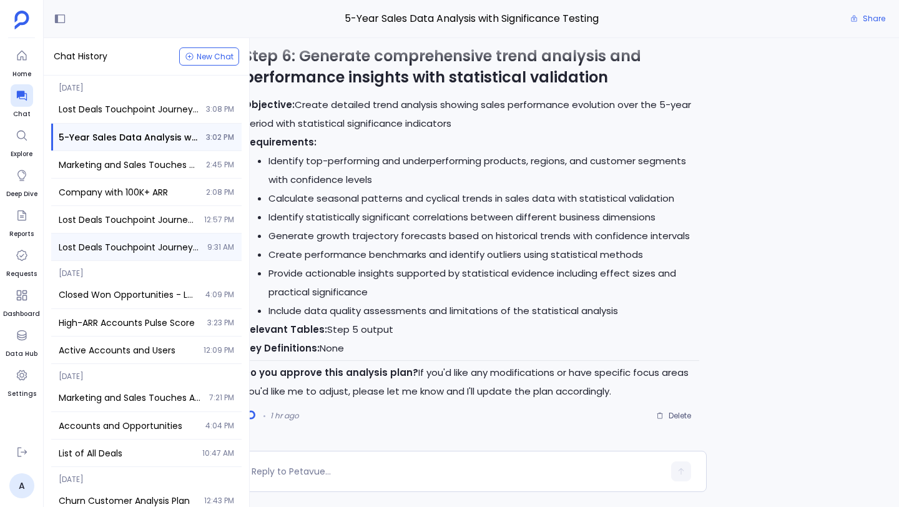
click at [120, 241] on span "Lost Deals Touchpoint Journey (Last 2 Years)" at bounding box center [129, 247] width 141 height 12
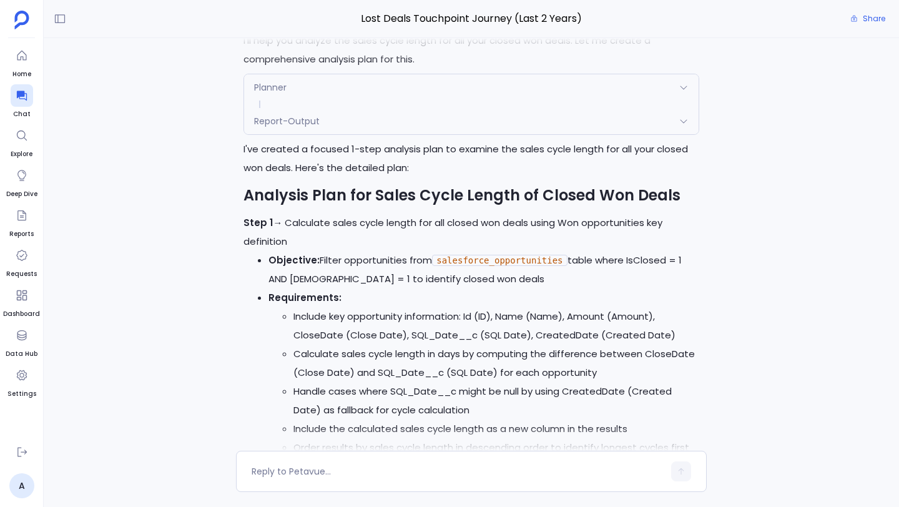
scroll to position [-4120, 0]
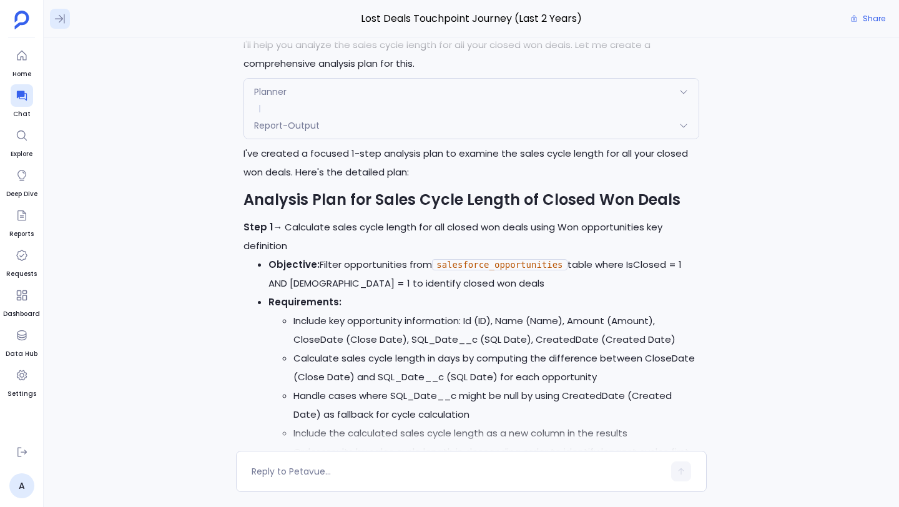
click at [61, 12] on icon at bounding box center [60, 18] width 12 height 12
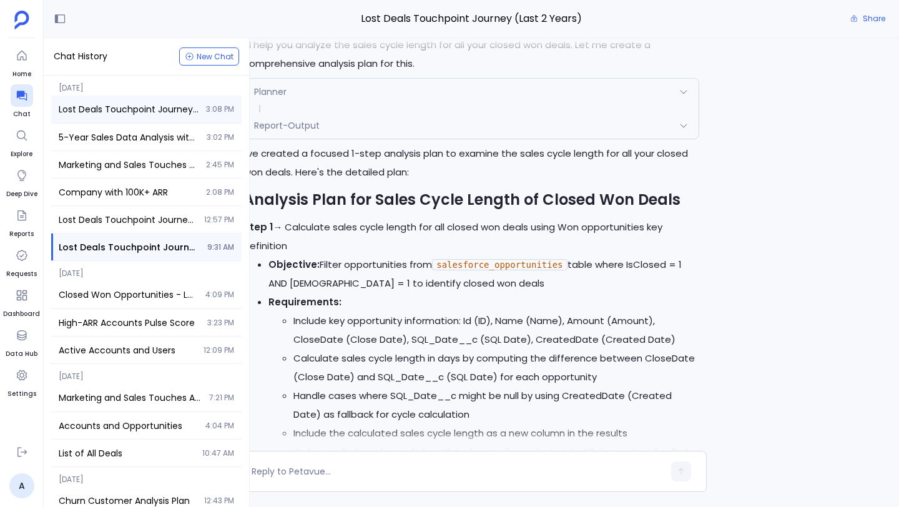
click at [102, 105] on span "Lost Deals Touchpoint Journey - Last 2 Years" at bounding box center [129, 109] width 140 height 12
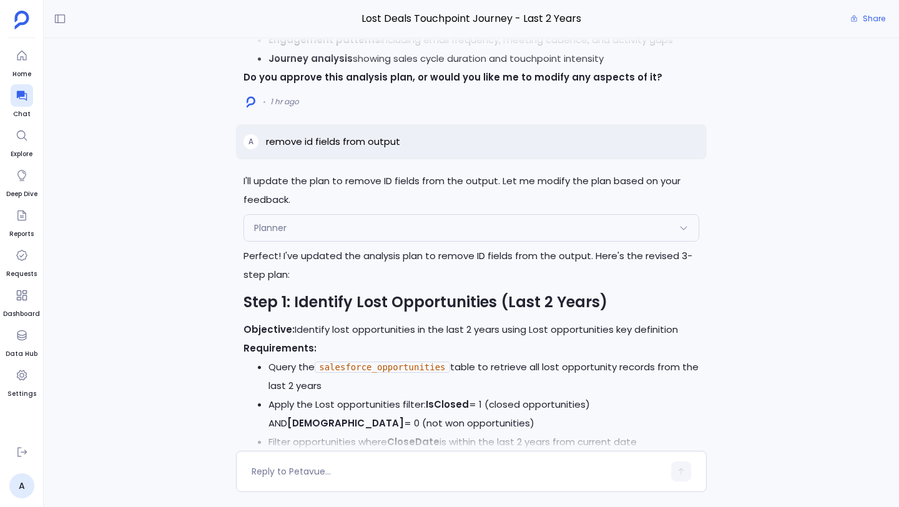
scroll to position [-1089, 0]
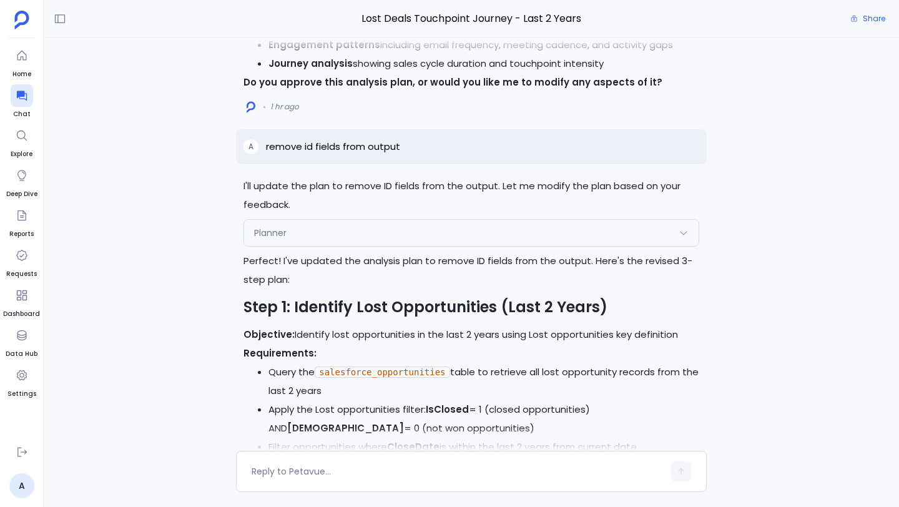
click at [339, 154] on p "remove id fields from output" at bounding box center [333, 146] width 134 height 15
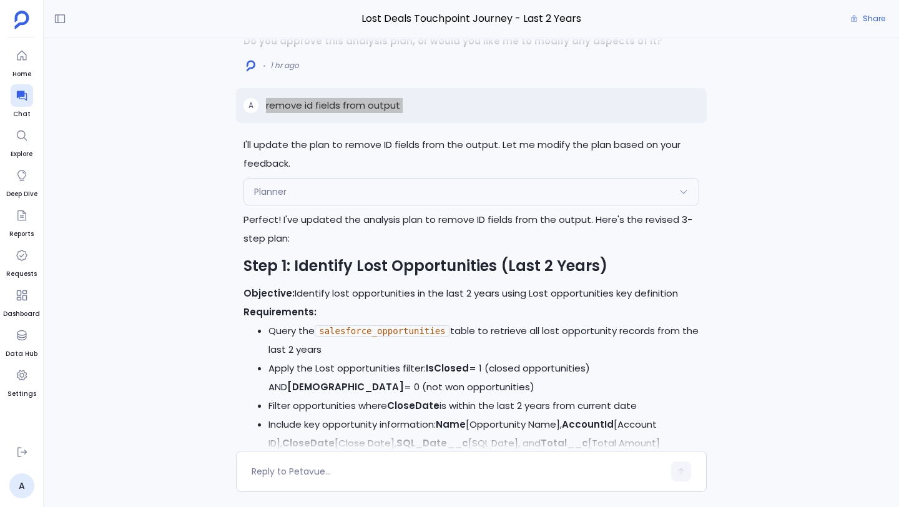
scroll to position [-1043, 0]
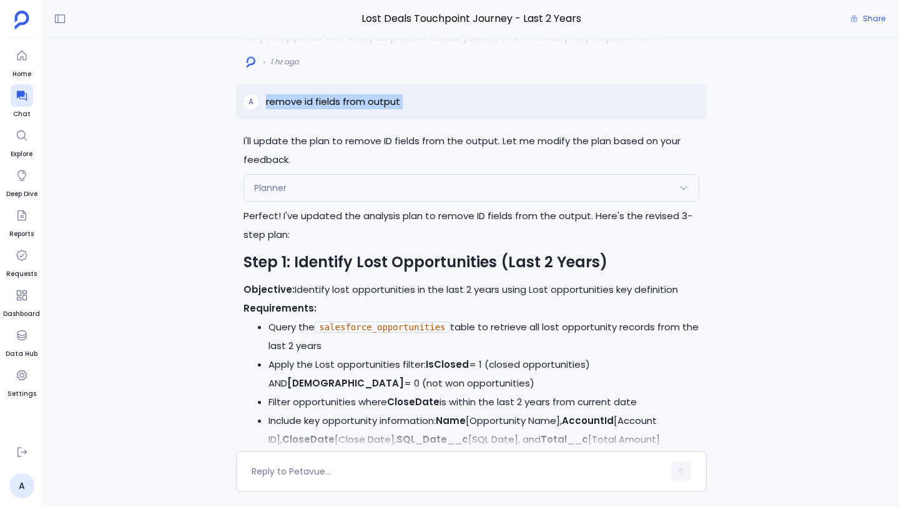
click at [273, 169] on p "I'll update the plan to remove ID fields from the output. Let me modify the pla…" at bounding box center [472, 150] width 456 height 37
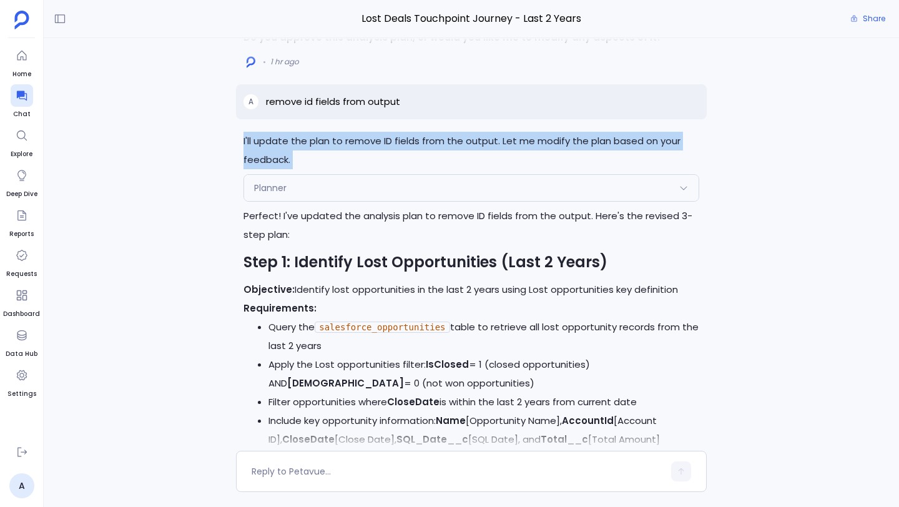
click at [273, 169] on p "I'll update the plan to remove ID fields from the output. Let me modify the pla…" at bounding box center [472, 150] width 456 height 37
click at [269, 244] on p "Perfect! I've updated the analysis plan to remove ID fields from the output. He…" at bounding box center [472, 225] width 456 height 37
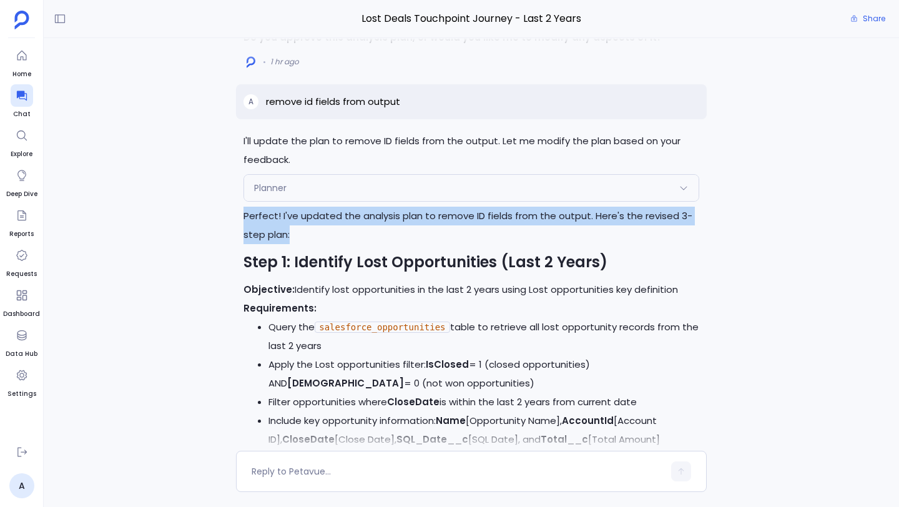
click at [269, 244] on p "Perfect! I've updated the analysis plan to remove ID fields from the output. He…" at bounding box center [472, 225] width 456 height 37
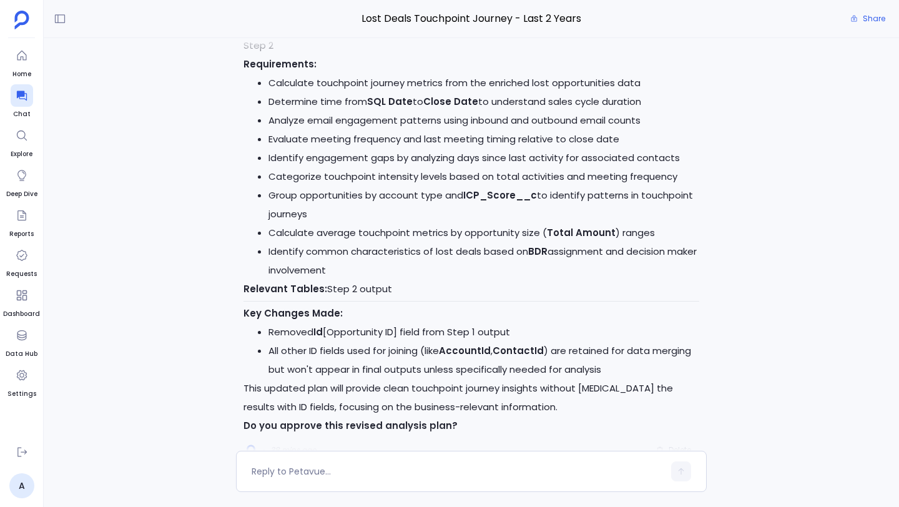
scroll to position [0, 0]
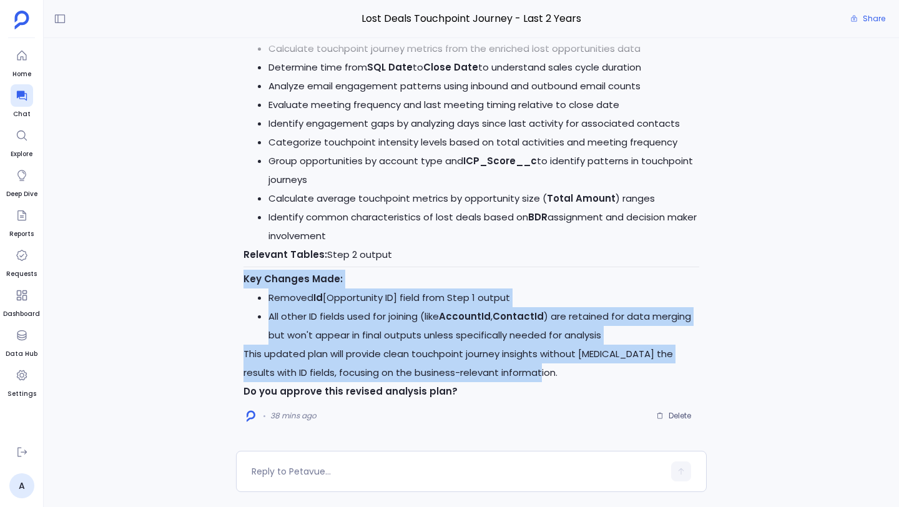
drag, startPoint x: 244, startPoint y: 278, endPoint x: 509, endPoint y: 372, distance: 281.0
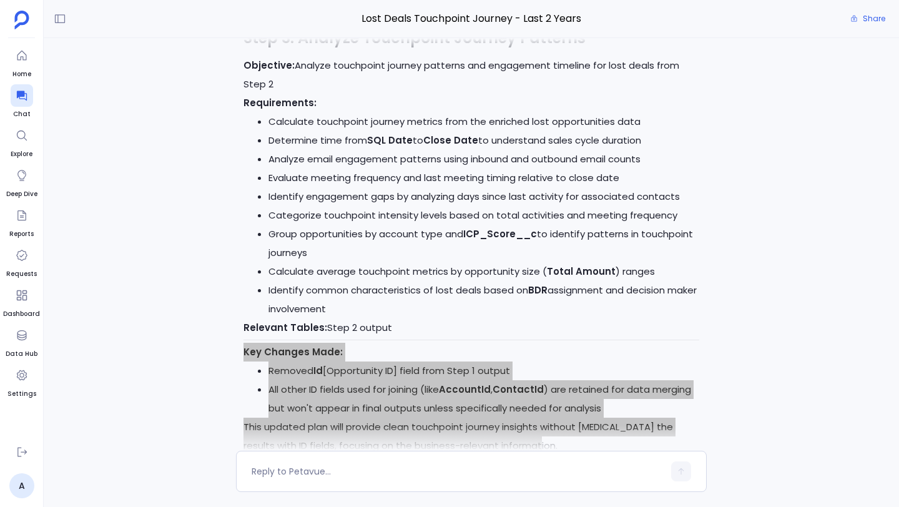
scroll to position [-103, 0]
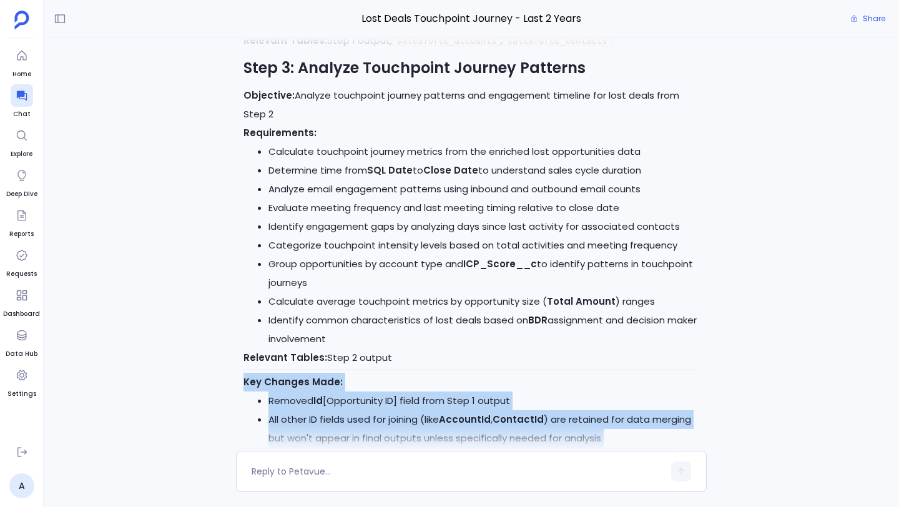
drag, startPoint x: 267, startPoint y: 145, endPoint x: 380, endPoint y: 337, distance: 222.8
click at [380, 338] on ul "Calculate touchpoint journey metrics from the enriched lost opportunities data …" at bounding box center [472, 245] width 456 height 206
click at [273, 380] on strong "Key Changes Made:" at bounding box center [293, 381] width 99 height 13
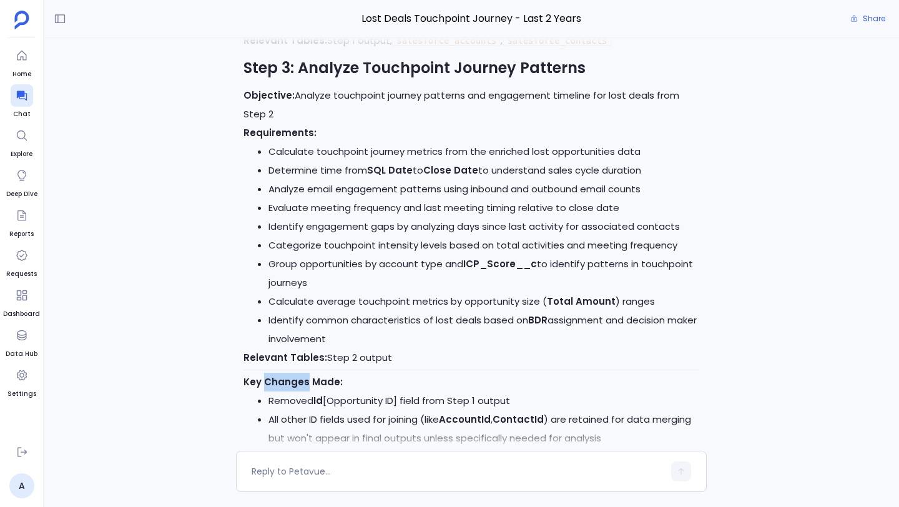
click at [273, 380] on strong "Key Changes Made:" at bounding box center [293, 381] width 99 height 13
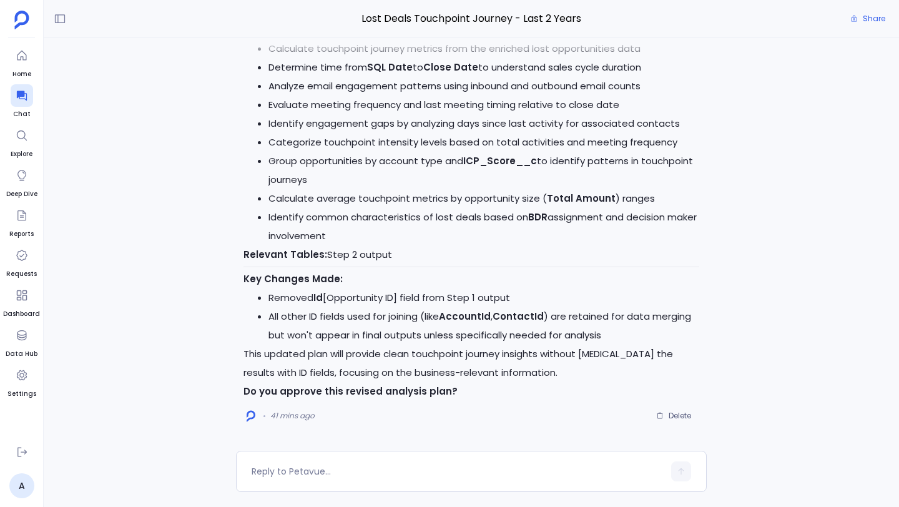
click at [280, 302] on li "Removed Id [Opportunity ID] field from Step 1 output" at bounding box center [483, 297] width 431 height 19
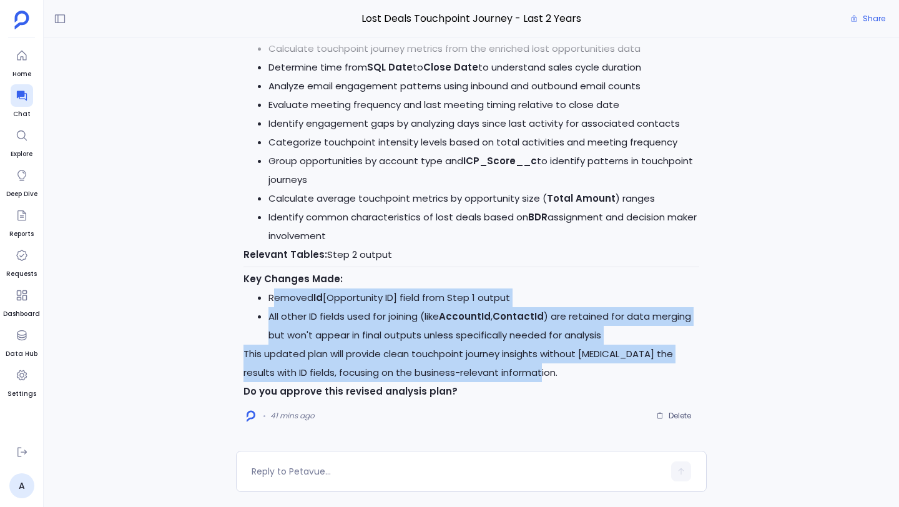
drag, startPoint x: 272, startPoint y: 298, endPoint x: 516, endPoint y: 370, distance: 254.7
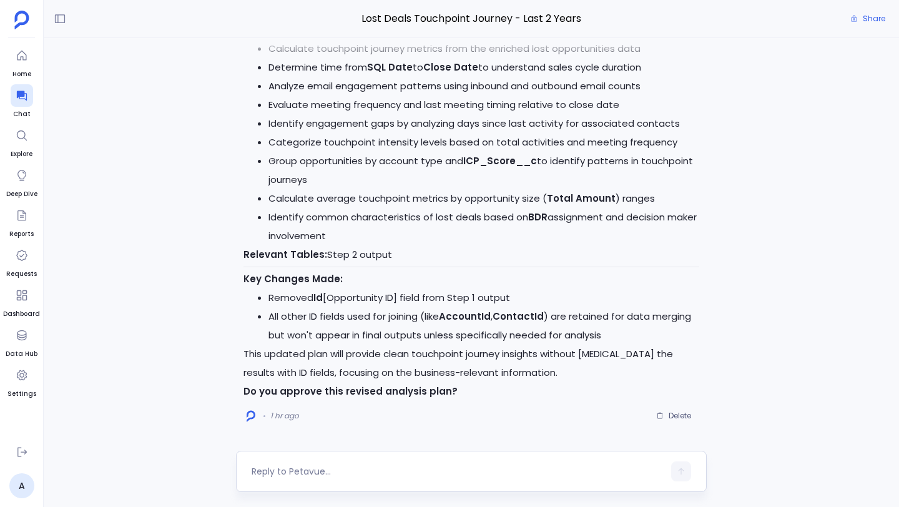
click at [303, 467] on textarea at bounding box center [458, 471] width 412 height 12
click at [300, 475] on textarea at bounding box center [458, 471] width 412 height 12
type textarea "yes"
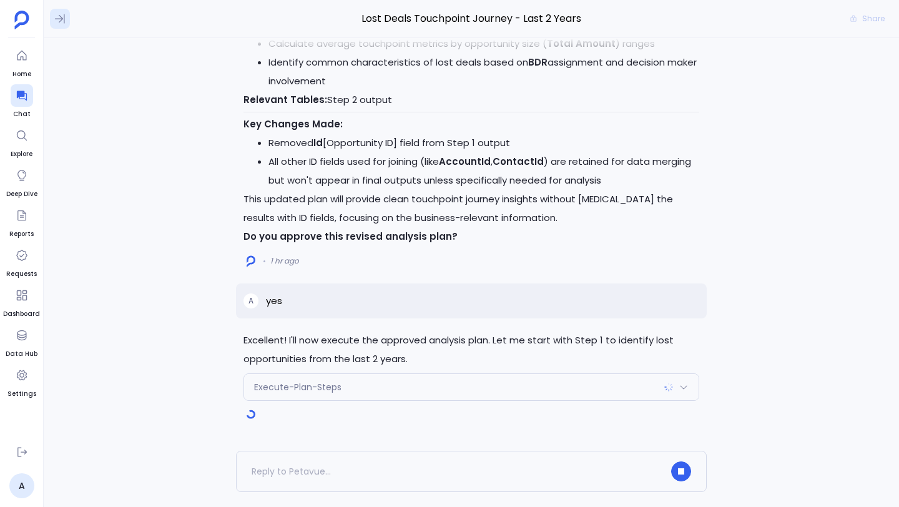
click at [66, 21] on icon at bounding box center [60, 18] width 12 height 12
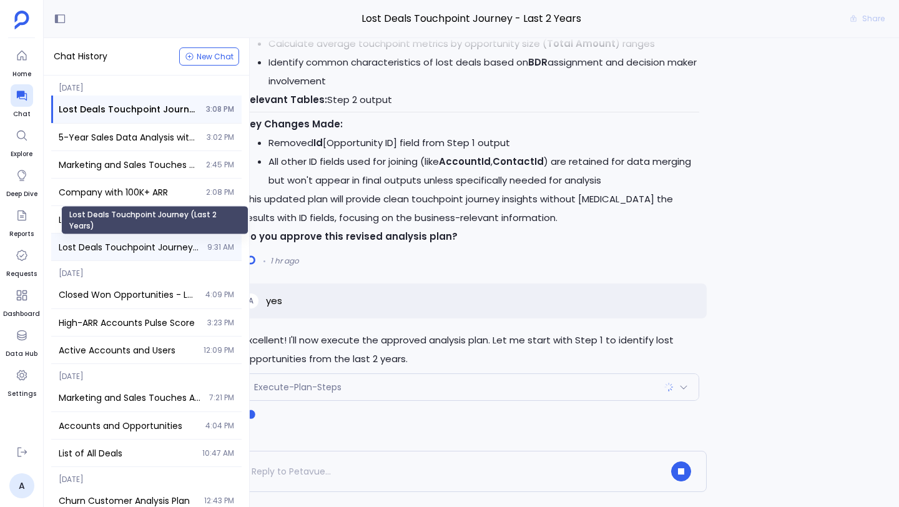
click at [119, 245] on span "Lost Deals Touchpoint Journey (Last 2 Years)" at bounding box center [129, 247] width 141 height 12
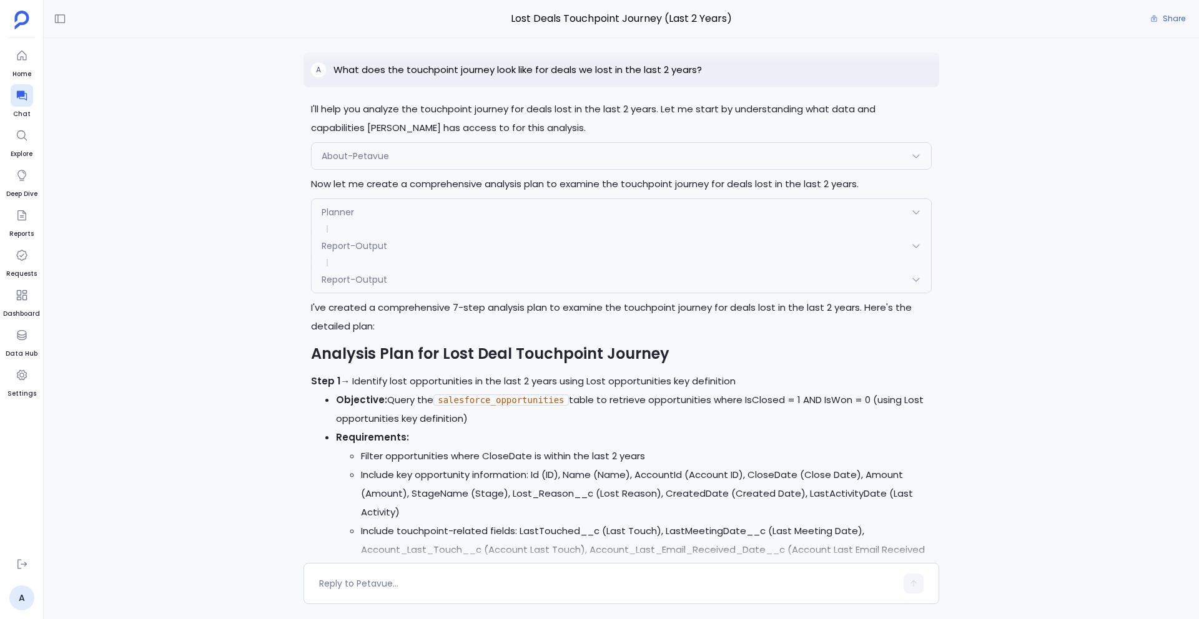
scroll to position [-8435, 0]
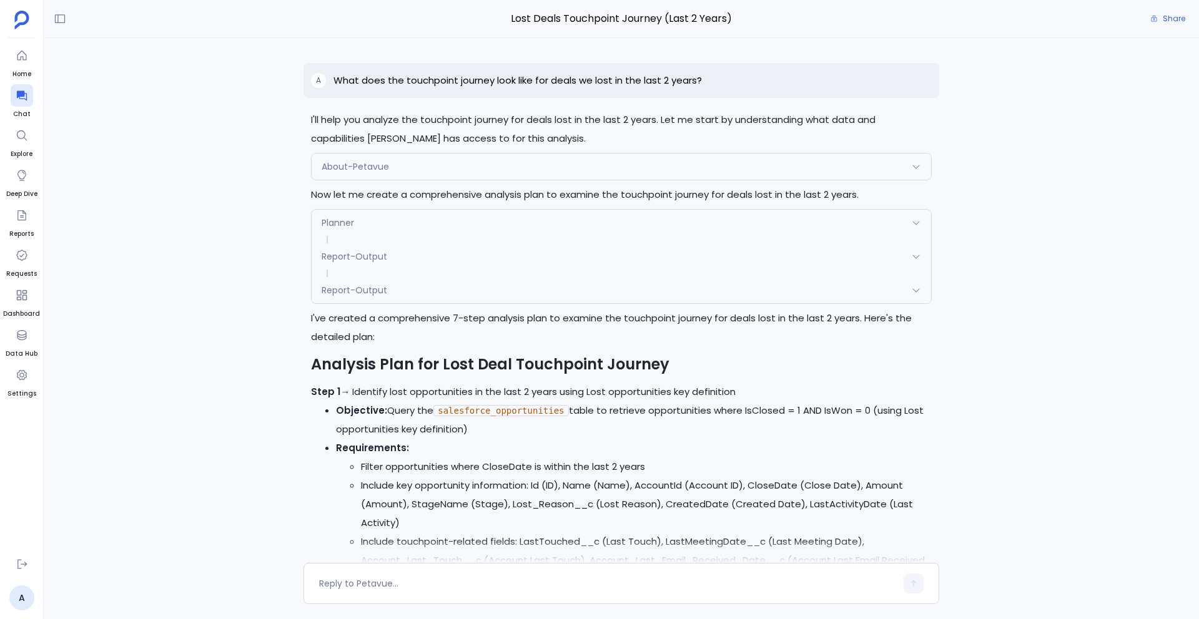
click at [340, 117] on p "I'll help you analyze the touchpoint journey for deals lost in the last 2 years…" at bounding box center [621, 129] width 621 height 37
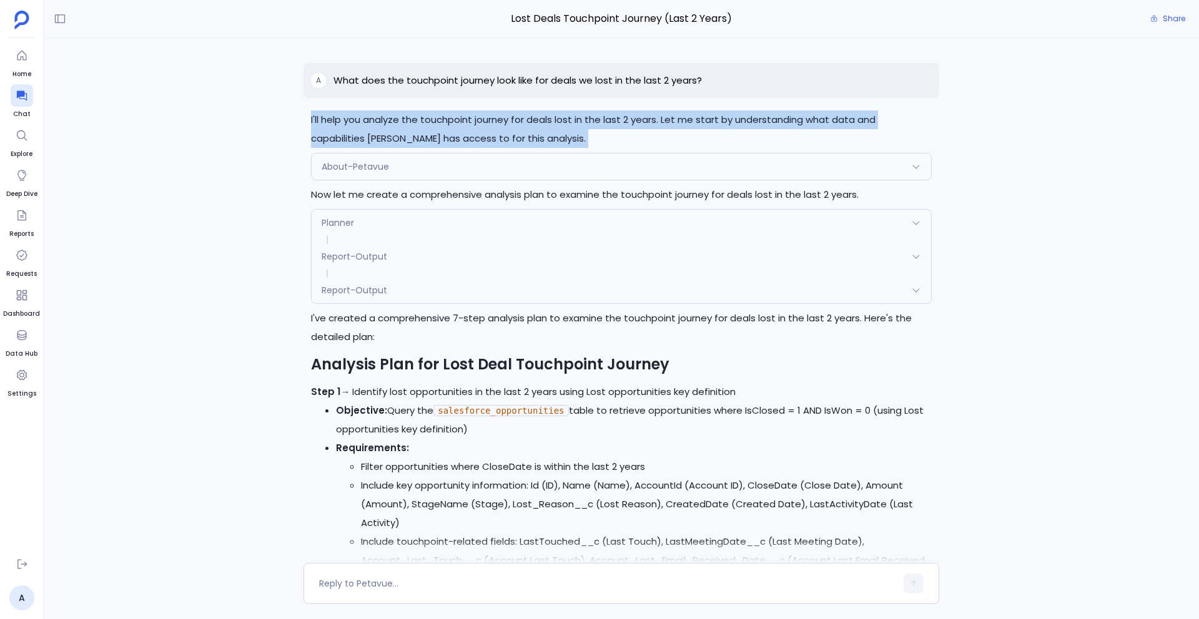
click at [340, 117] on p "I'll help you analyze the touchpoint journey for deals lost in the last 2 years…" at bounding box center [621, 129] width 621 height 37
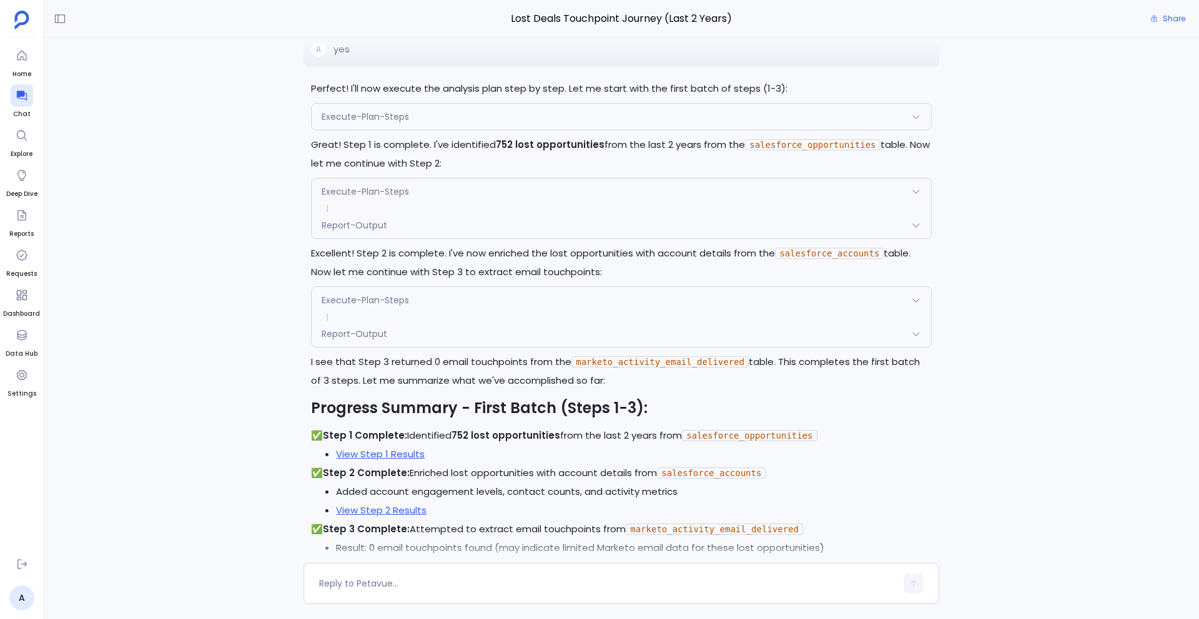
scroll to position [-6897, 0]
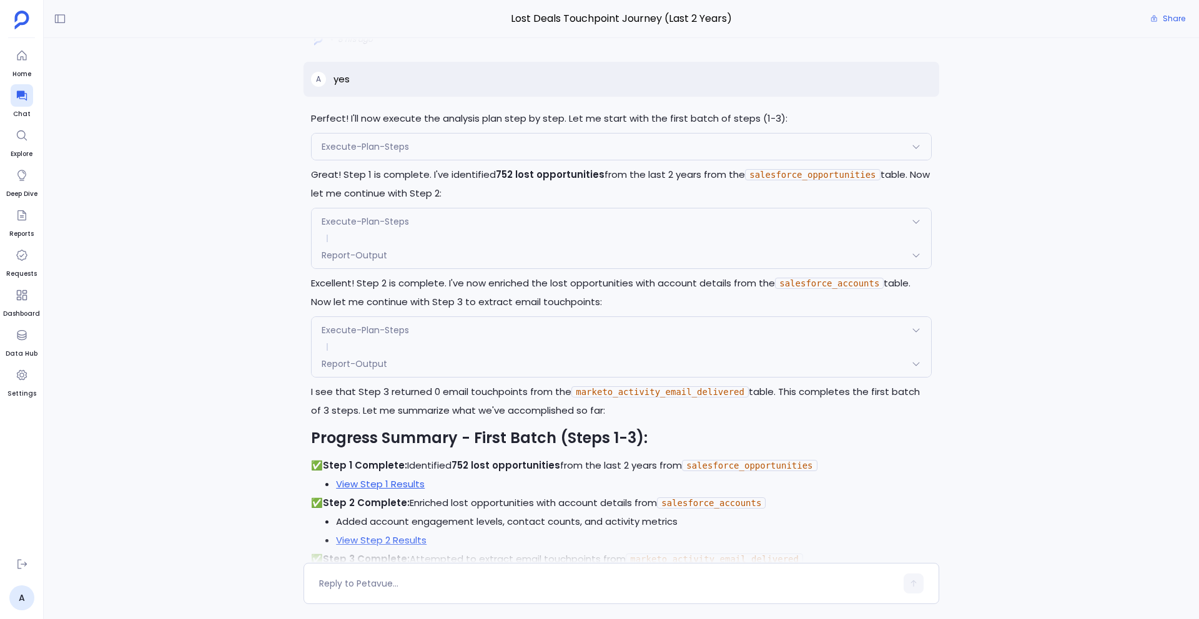
click at [394, 120] on p "Perfect! I'll now execute the analysis plan step by step. Let me start with the…" at bounding box center [621, 118] width 621 height 19
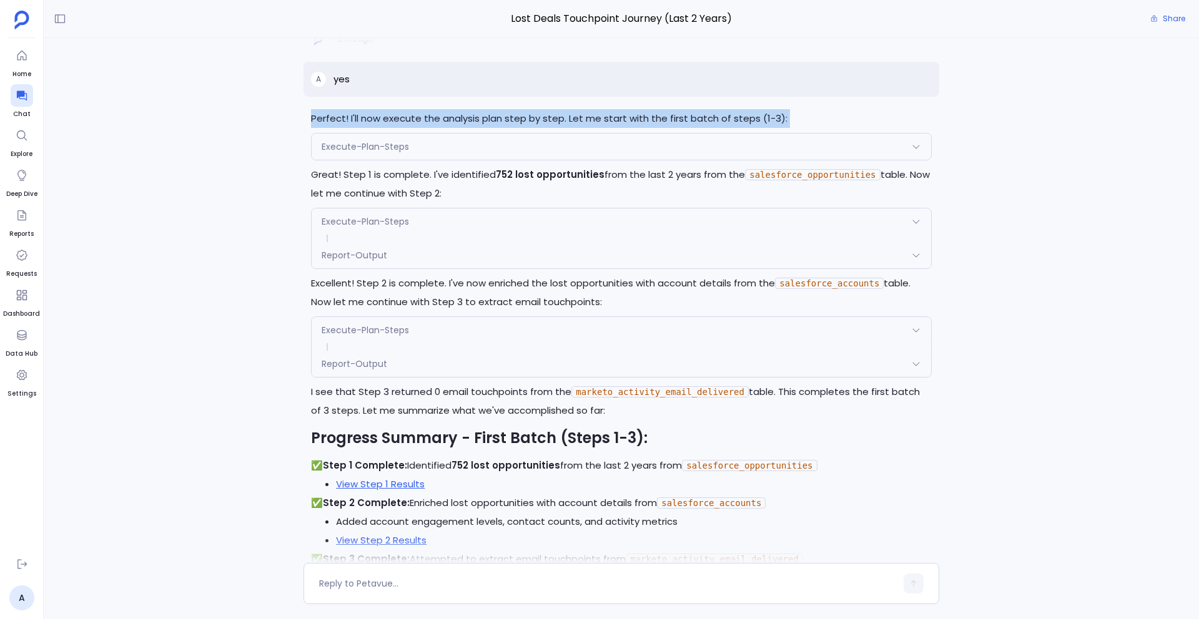
click at [394, 120] on p "Perfect! I'll now execute the analysis plan step by step. Let me start with the…" at bounding box center [621, 118] width 621 height 19
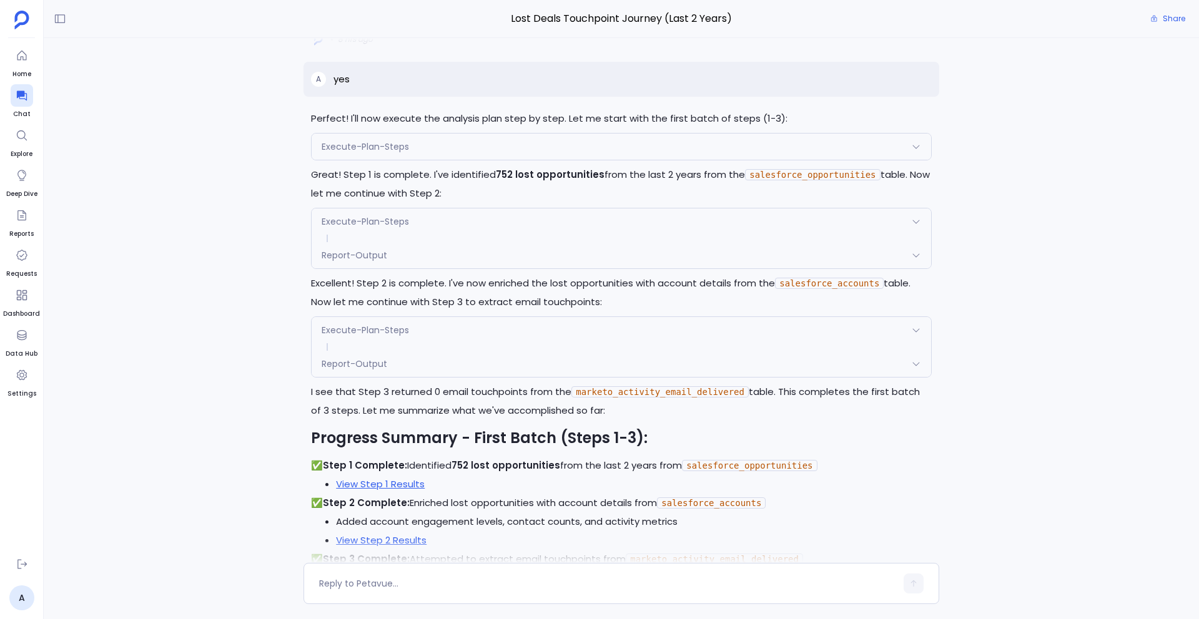
click at [388, 145] on span "Execute-Plan-Steps" at bounding box center [365, 146] width 87 height 12
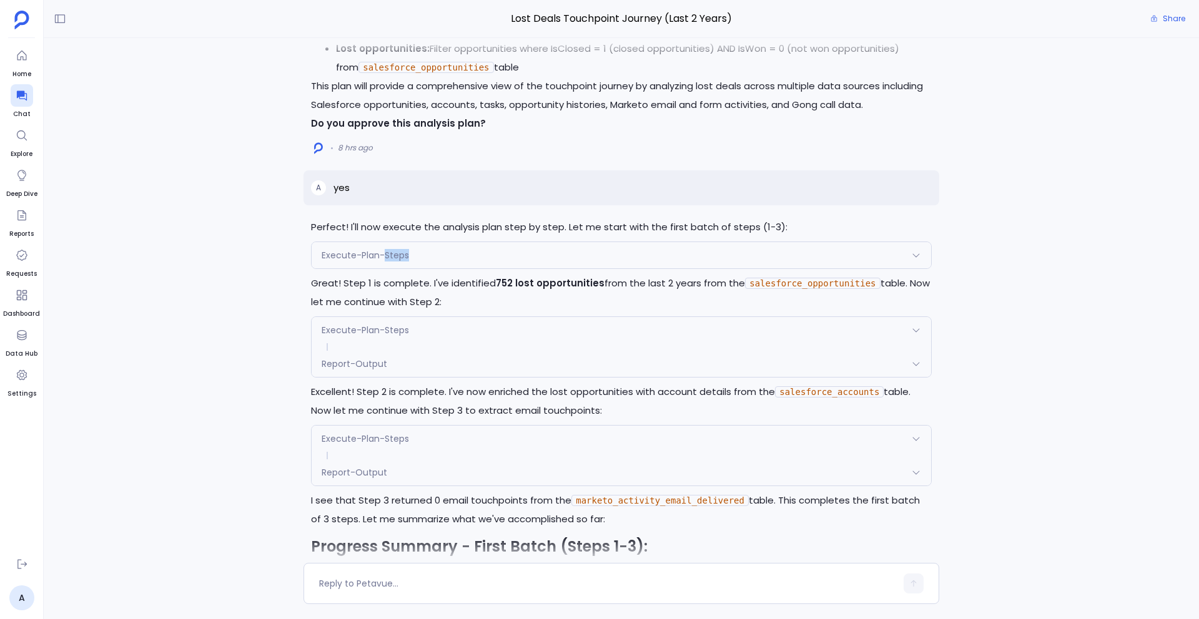
click at [388, 249] on span "Execute-Plan-Steps" at bounding box center [365, 255] width 87 height 12
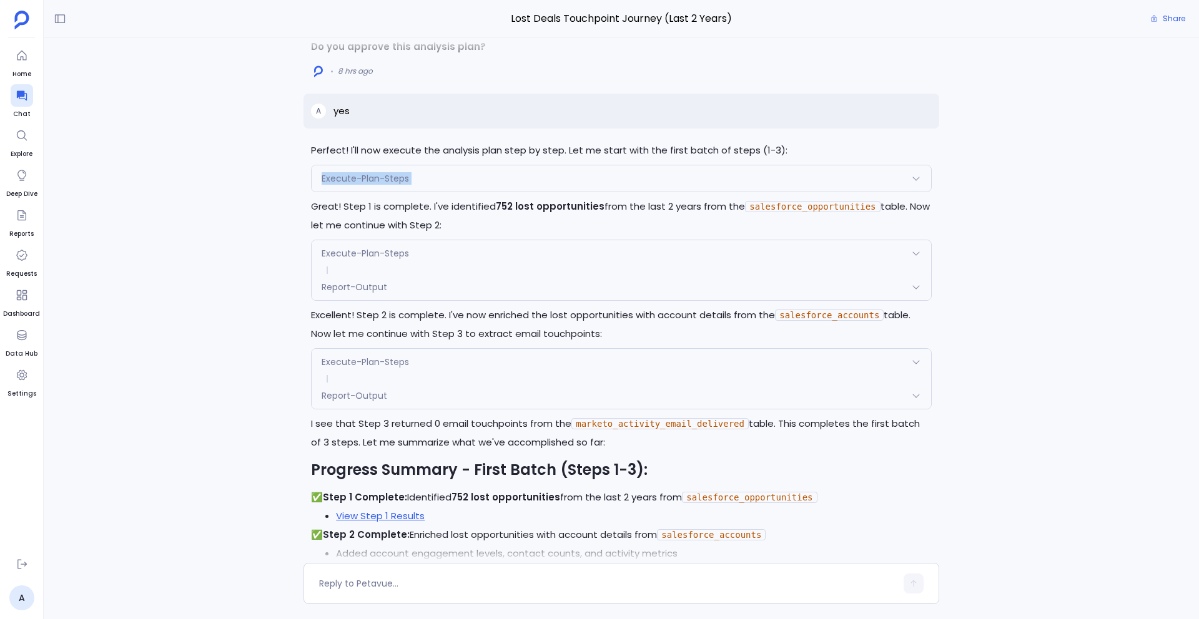
click at [388, 172] on span "Execute-Plan-Steps" at bounding box center [365, 178] width 87 height 12
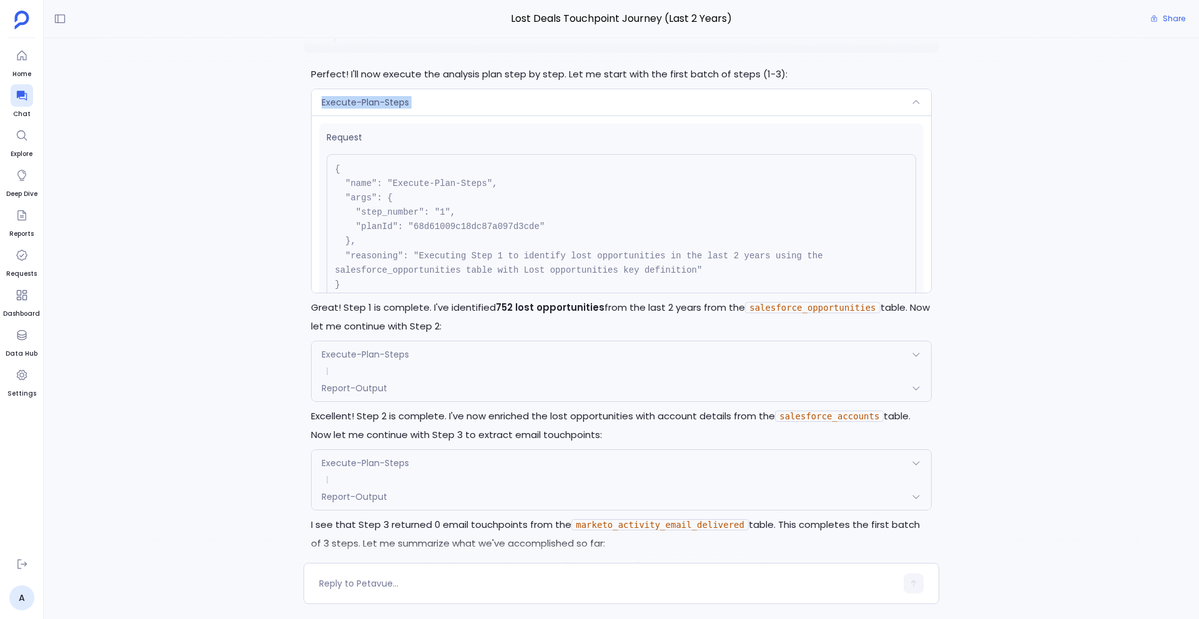
scroll to position [-7074, 0]
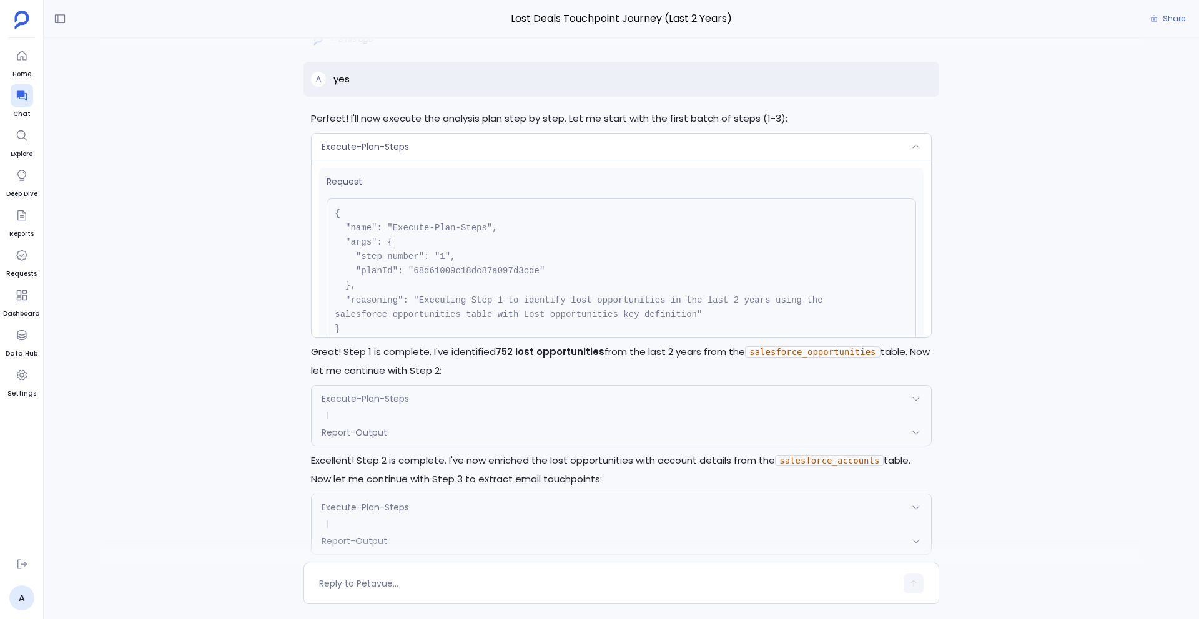
click at [328, 144] on span "Execute-Plan-Steps" at bounding box center [365, 146] width 87 height 12
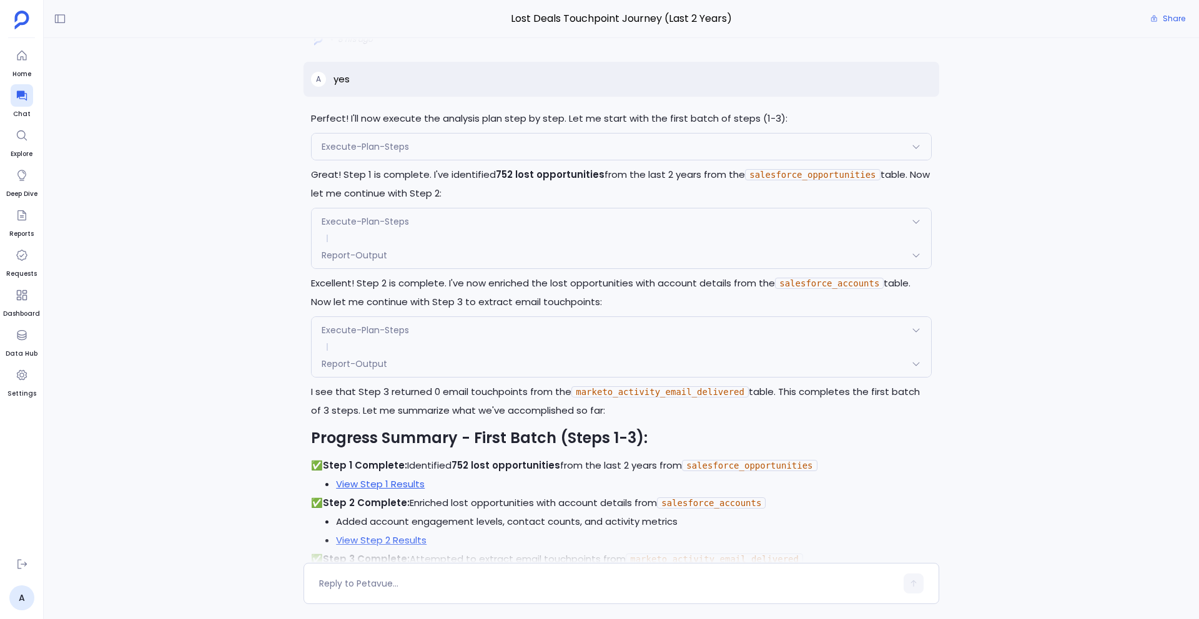
scroll to position [-6897, 0]
click at [339, 177] on p "Great! Step 1 is complete. I've identified 752 lost opportunities from the last…" at bounding box center [621, 183] width 621 height 37
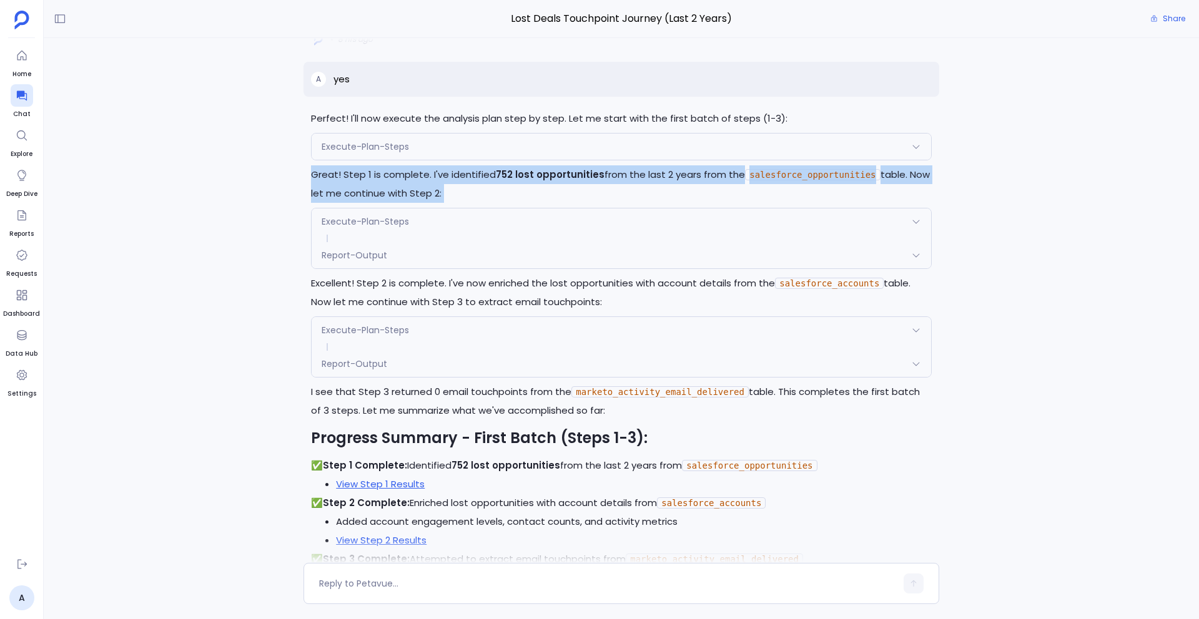
click at [339, 177] on p "Great! Step 1 is complete. I've identified 752 lost opportunities from the last…" at bounding box center [621, 183] width 621 height 37
click at [850, 194] on p "Great! Step 1 is complete. I've identified 752 lost opportunities from the last…" at bounding box center [621, 183] width 621 height 37
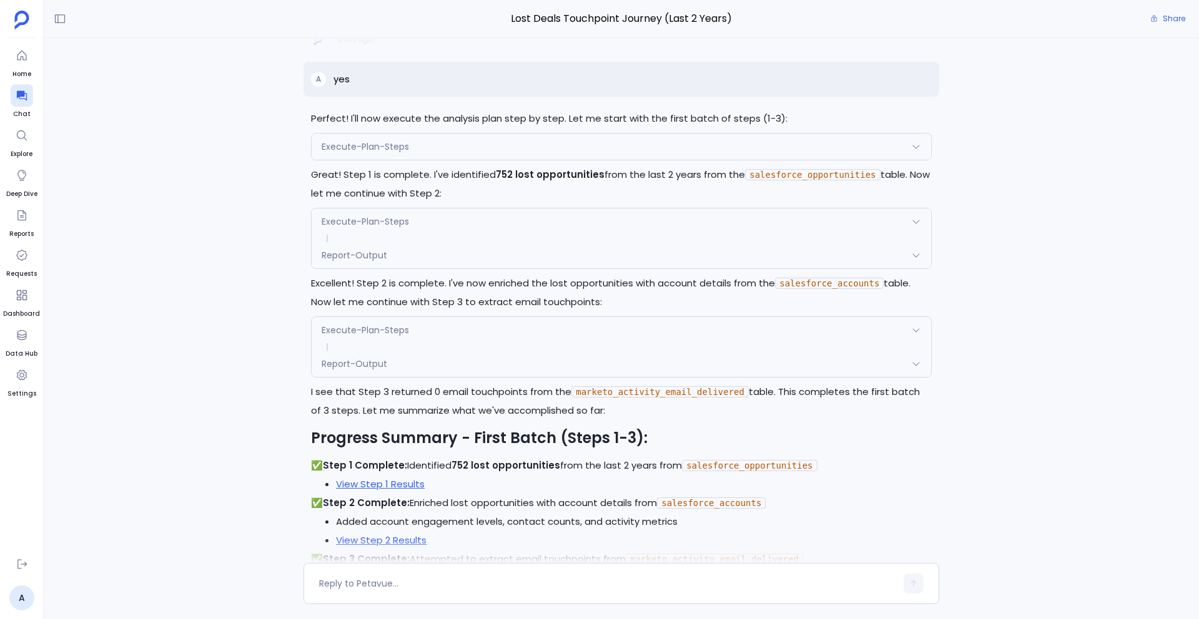
drag, startPoint x: 877, startPoint y: 172, endPoint x: 914, endPoint y: 202, distance: 48.0
click at [899, 202] on p "Great! Step 1 is complete. I've identified 752 lost opportunities from the last…" at bounding box center [621, 183] width 621 height 37
